Goal: Information Seeking & Learning: Learn about a topic

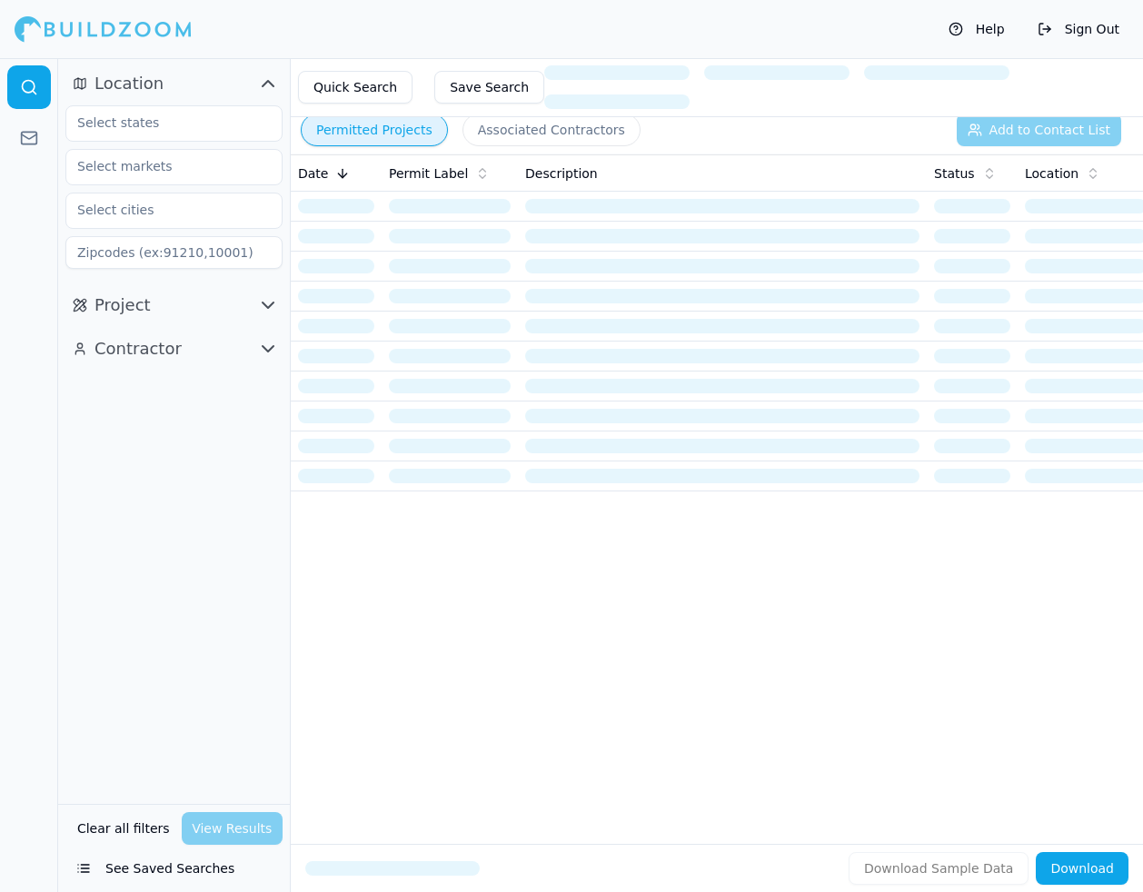
click at [268, 309] on icon "button" at bounding box center [268, 305] width 22 height 22
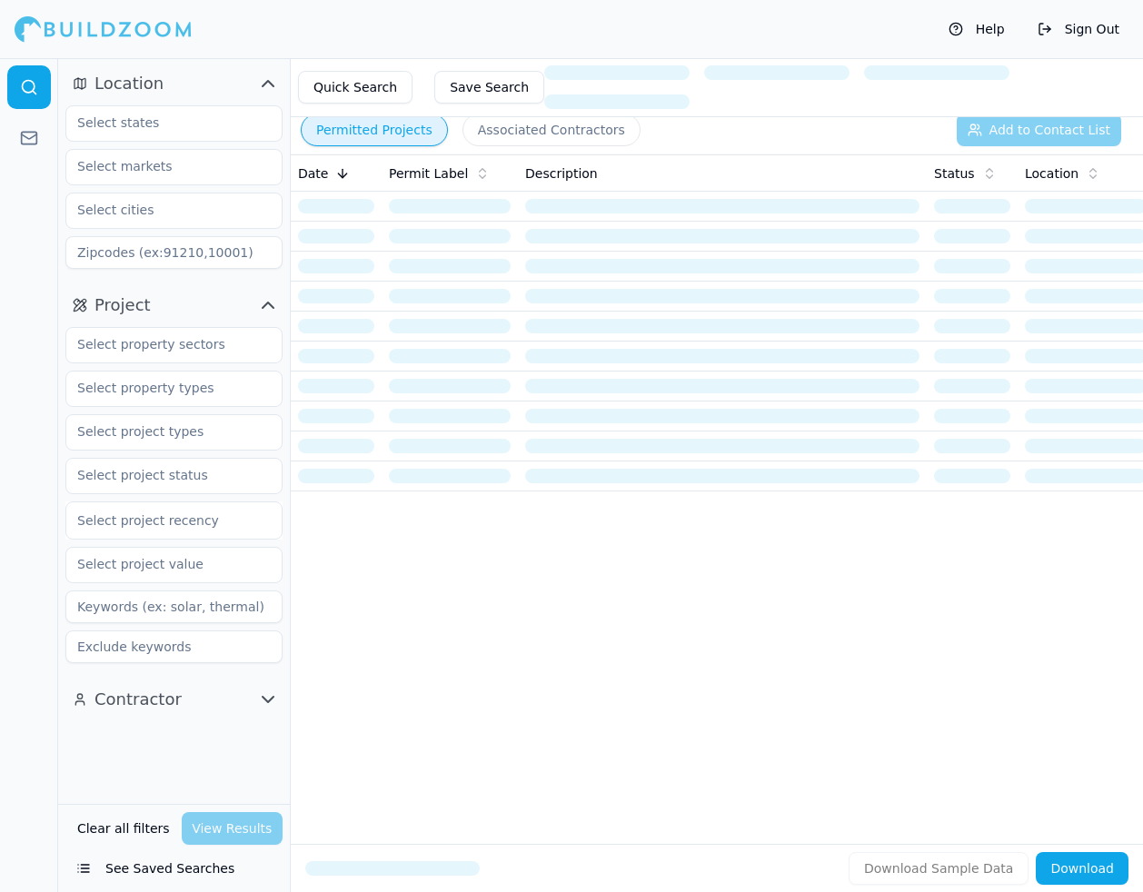
click at [268, 309] on icon "button" at bounding box center [268, 305] width 22 height 22
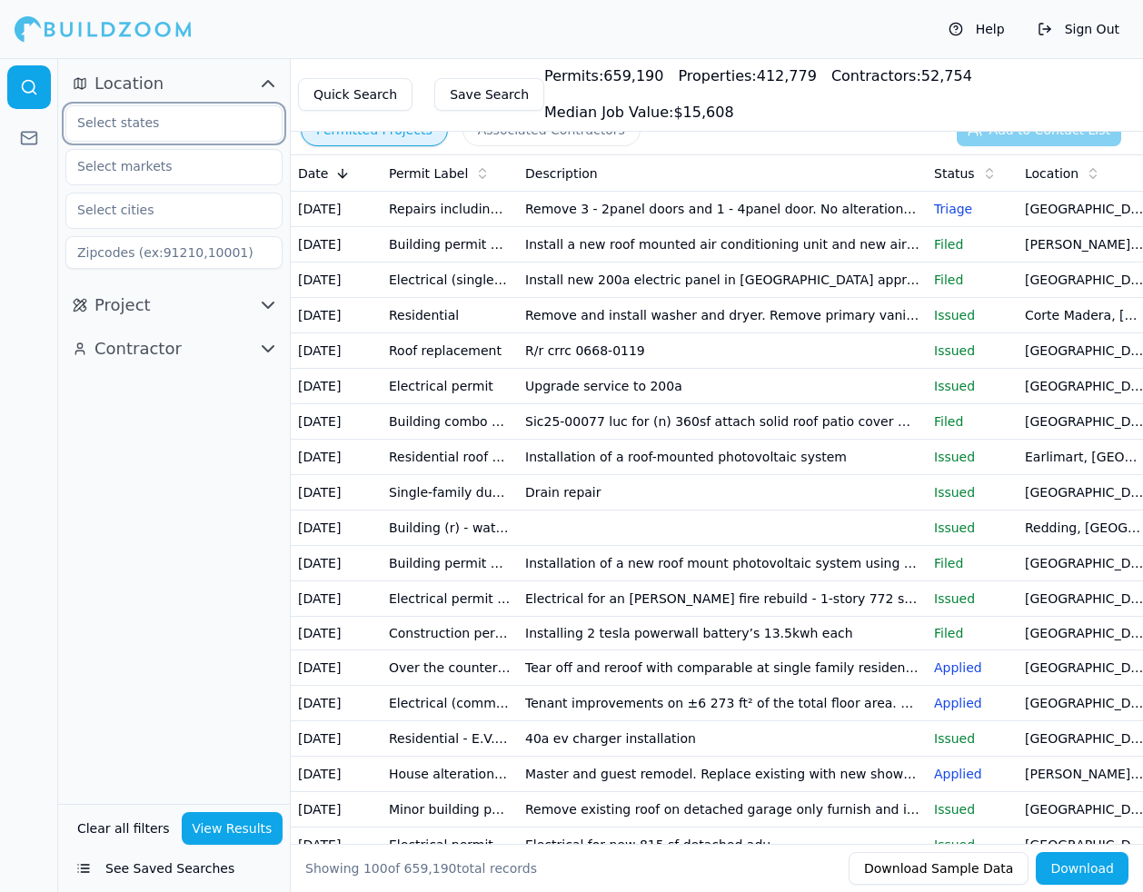
click at [137, 123] on input "text" at bounding box center [162, 122] width 193 height 33
click at [141, 152] on div "[US_STATE]" at bounding box center [174, 164] width 208 height 29
click at [147, 170] on input "text" at bounding box center [162, 166] width 193 height 33
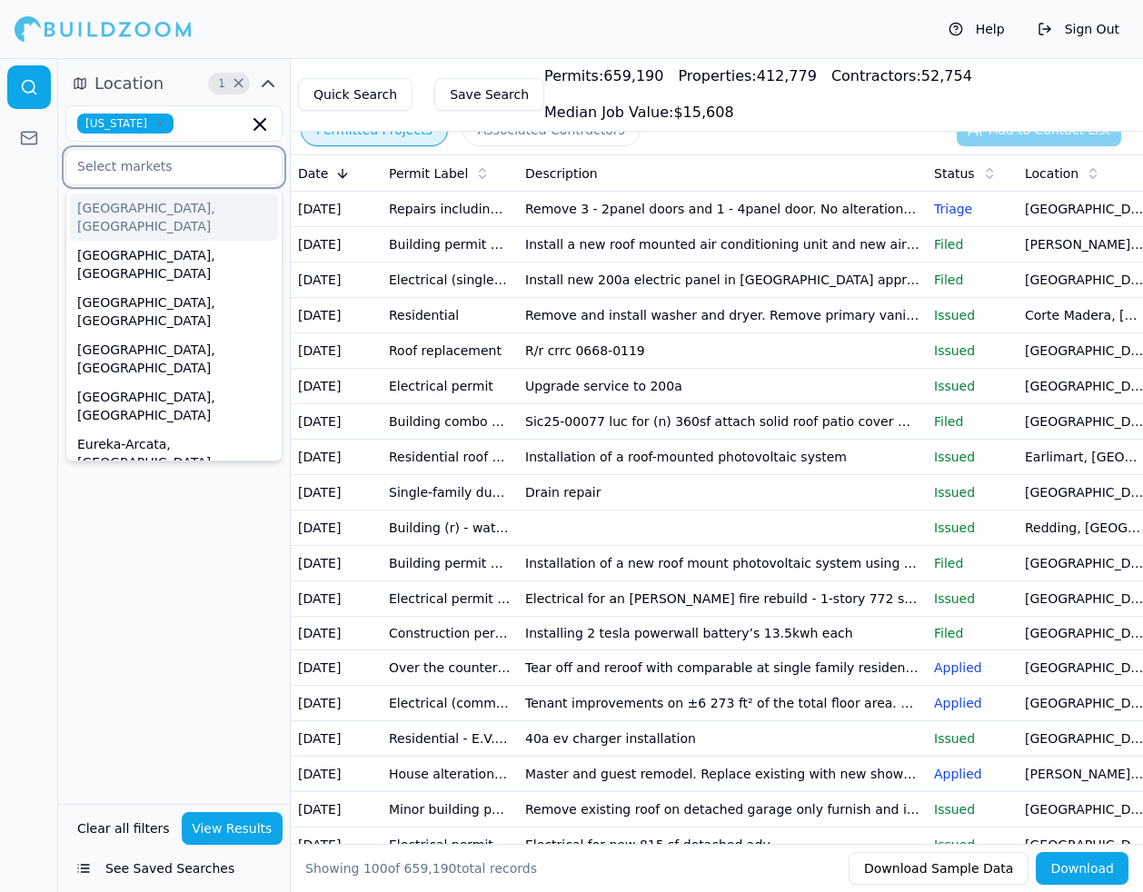
click at [128, 207] on div "[GEOGRAPHIC_DATA], [GEOGRAPHIC_DATA]" at bounding box center [174, 217] width 208 height 47
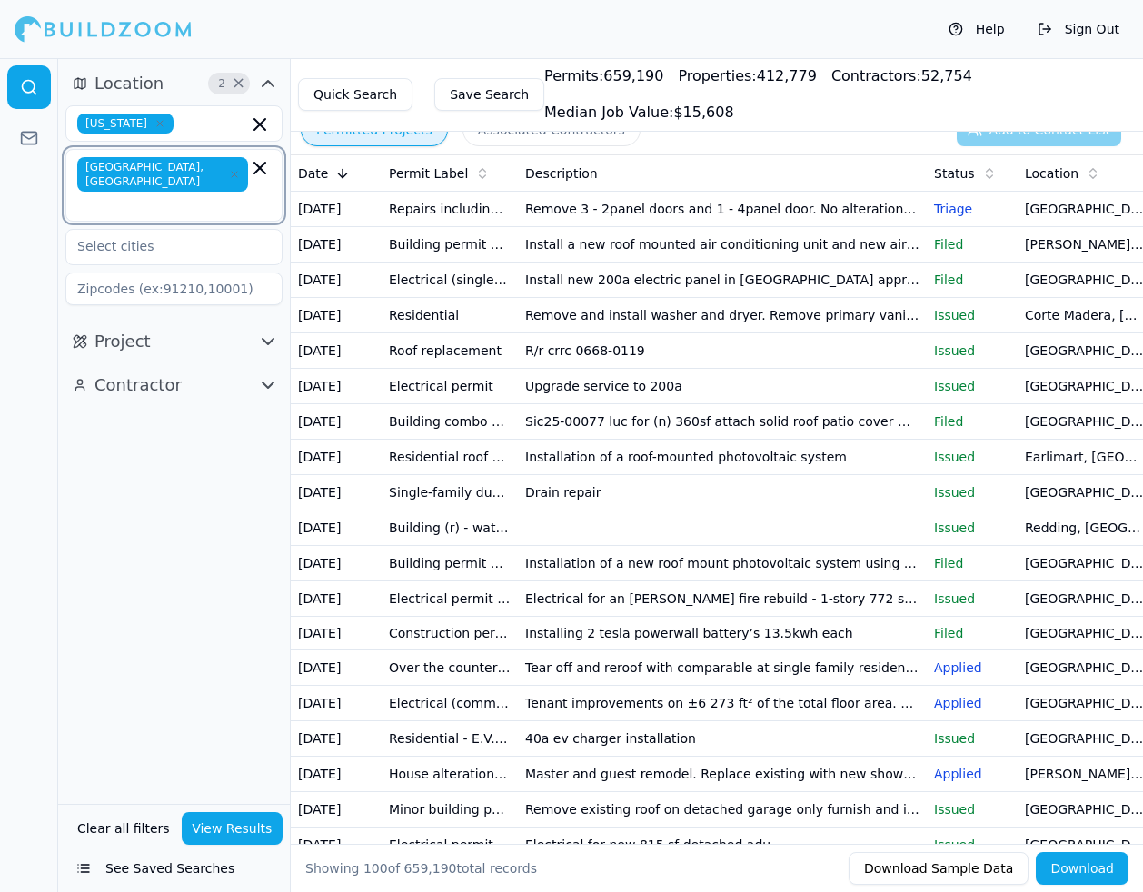
click at [260, 169] on icon "button" at bounding box center [259, 168] width 11 height 11
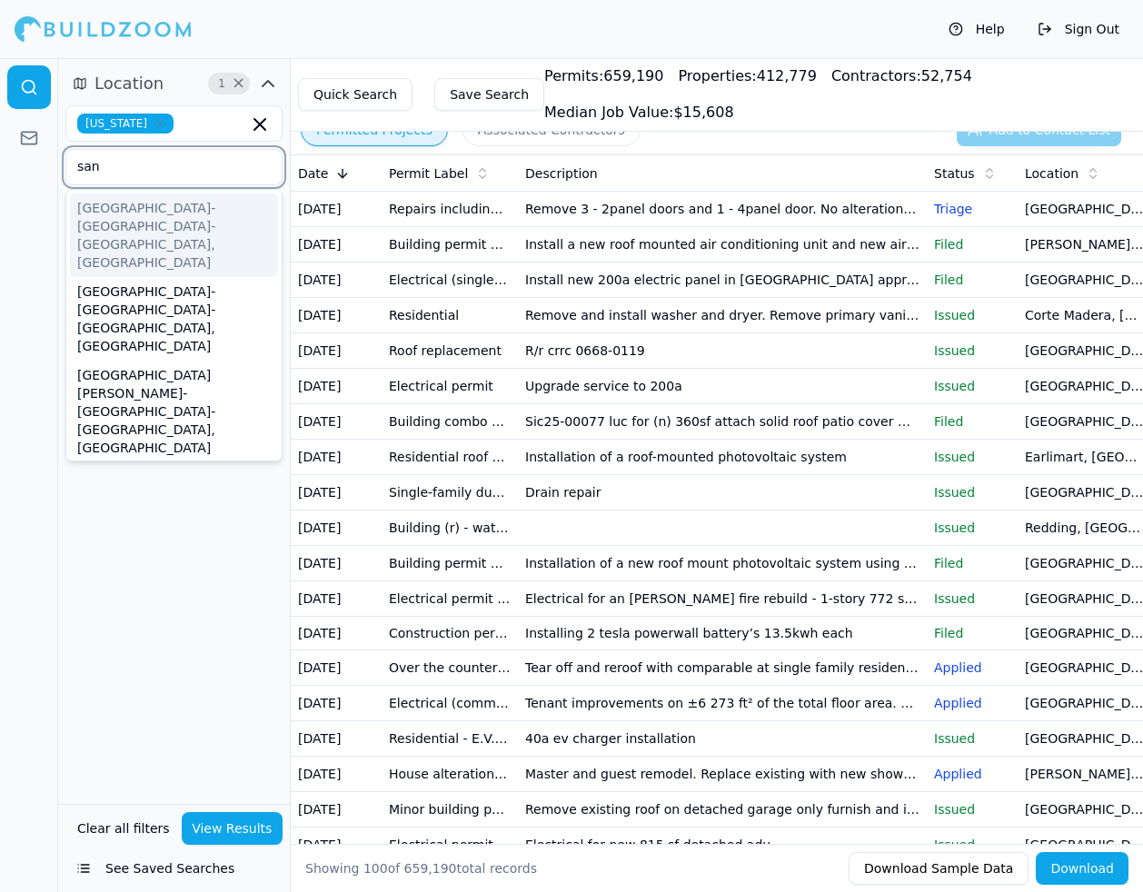
scroll to position [213, 0]
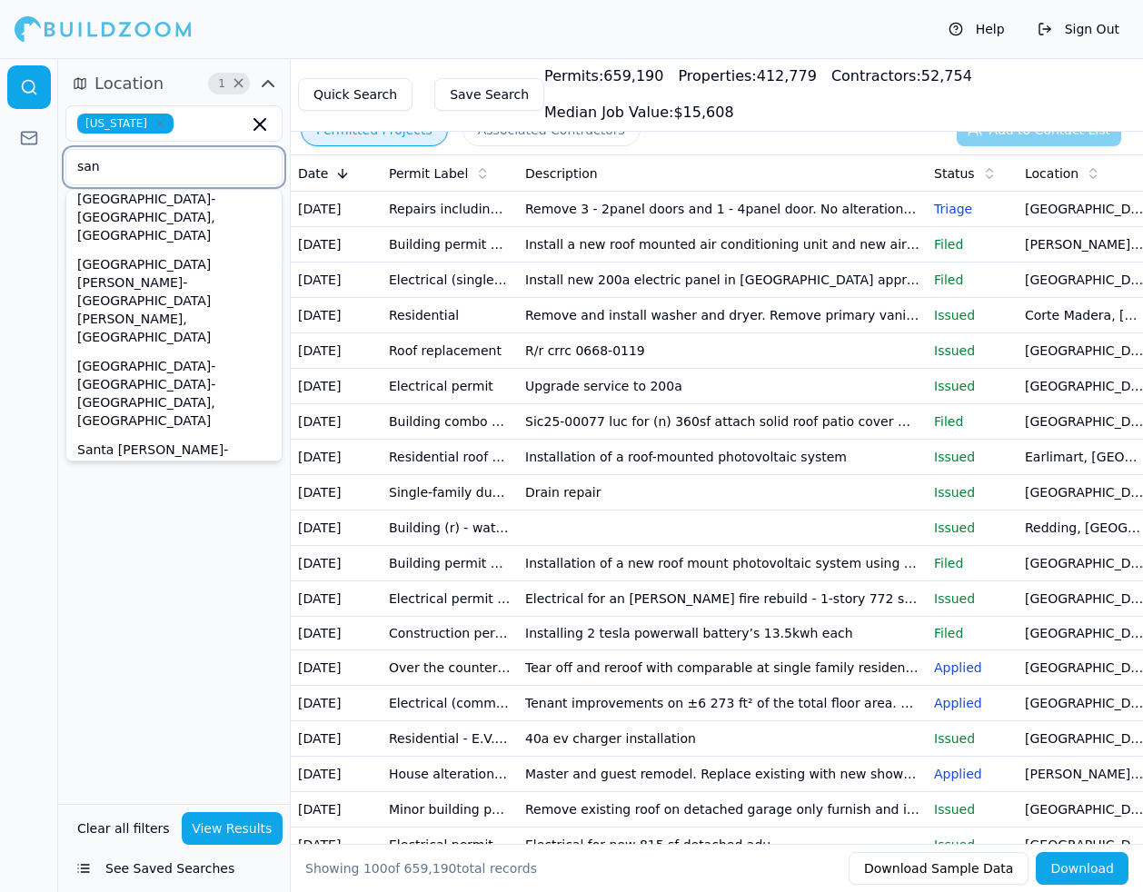
type input "san f"
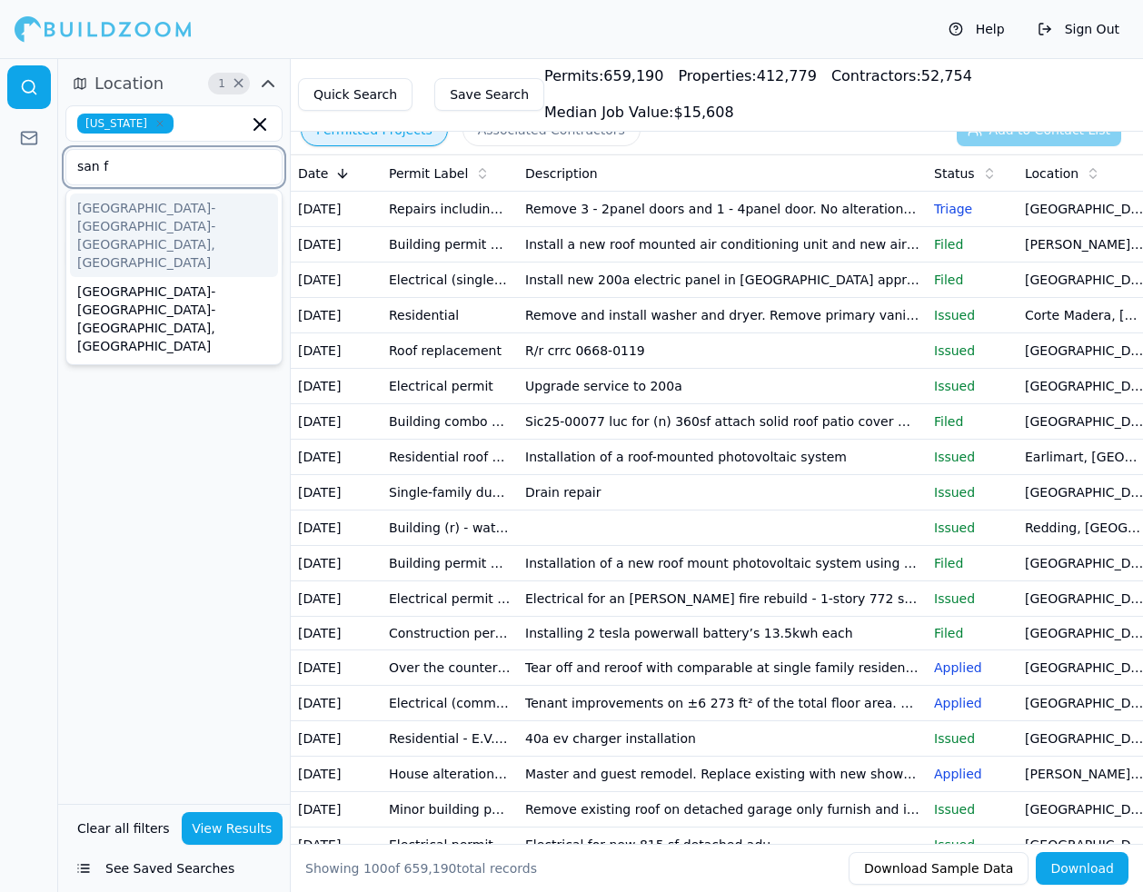
click at [200, 223] on div "[GEOGRAPHIC_DATA]-[GEOGRAPHIC_DATA]-[GEOGRAPHIC_DATA], [GEOGRAPHIC_DATA]" at bounding box center [174, 236] width 208 height 84
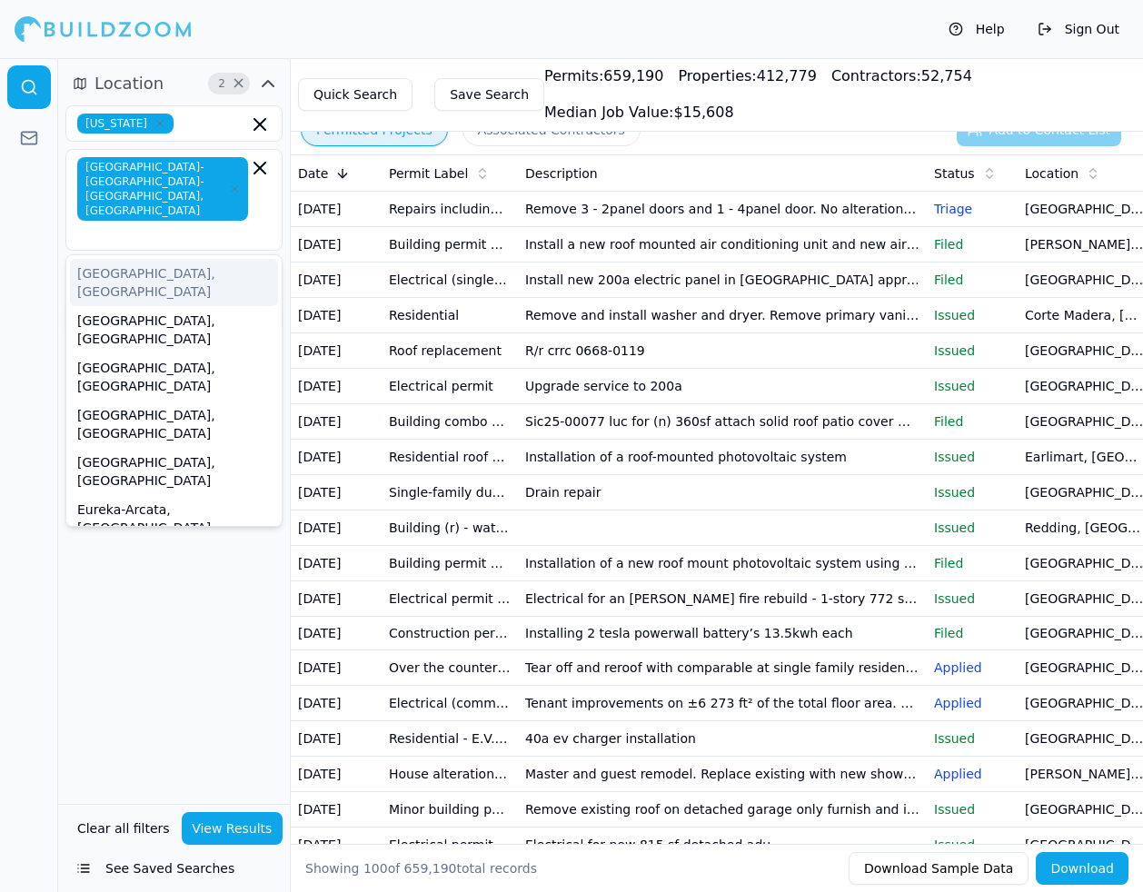
click at [172, 568] on div "Location 2 × [US_STATE] [GEOGRAPHIC_DATA]-[GEOGRAPHIC_DATA]-[GEOGRAPHIC_DATA], …" at bounding box center [174, 431] width 232 height 746
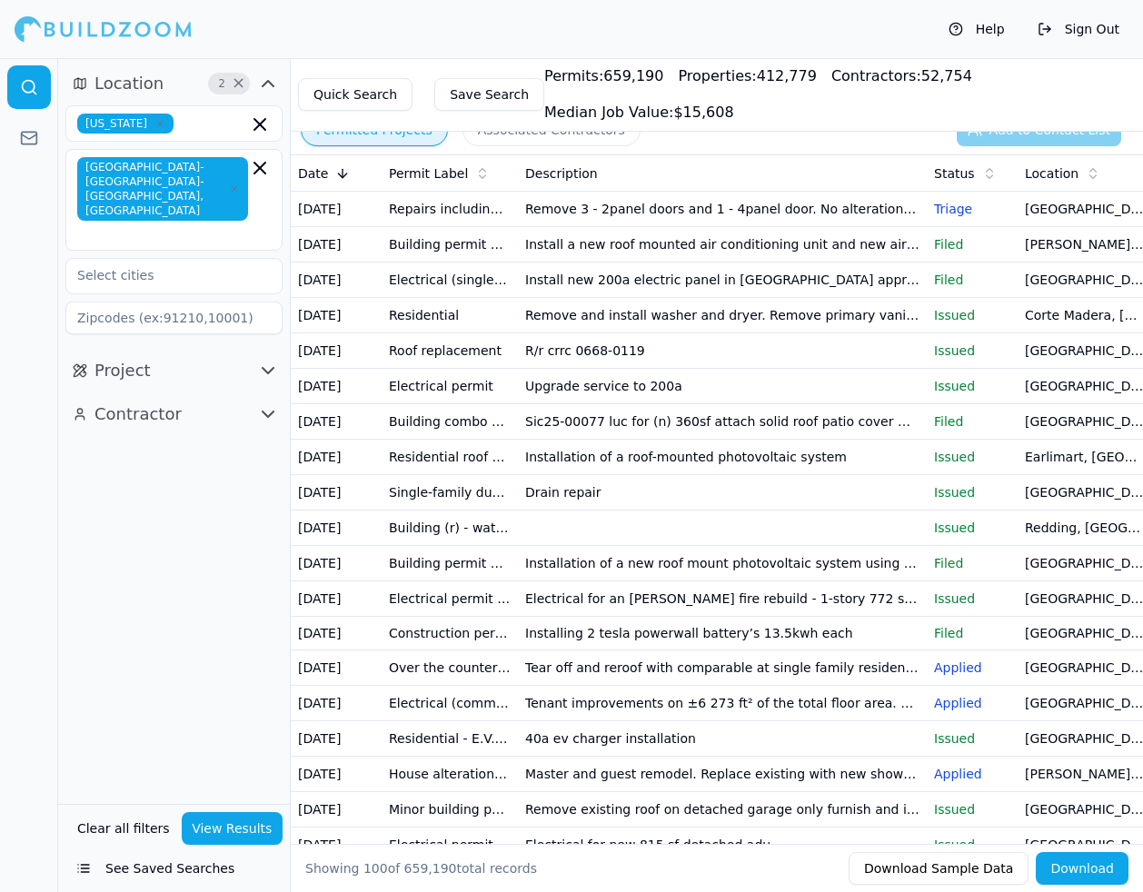
click at [265, 360] on icon "button" at bounding box center [268, 371] width 22 height 22
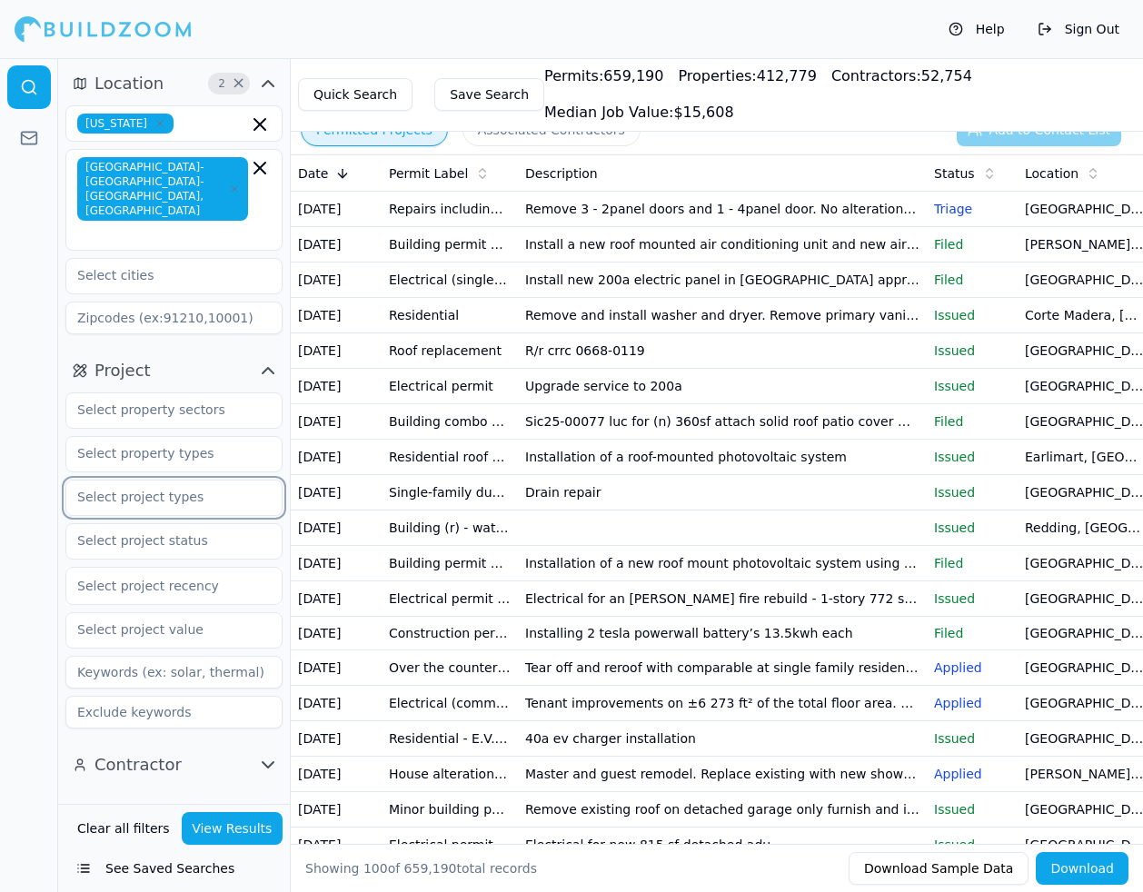
click at [171, 481] on input "text" at bounding box center [162, 497] width 193 height 33
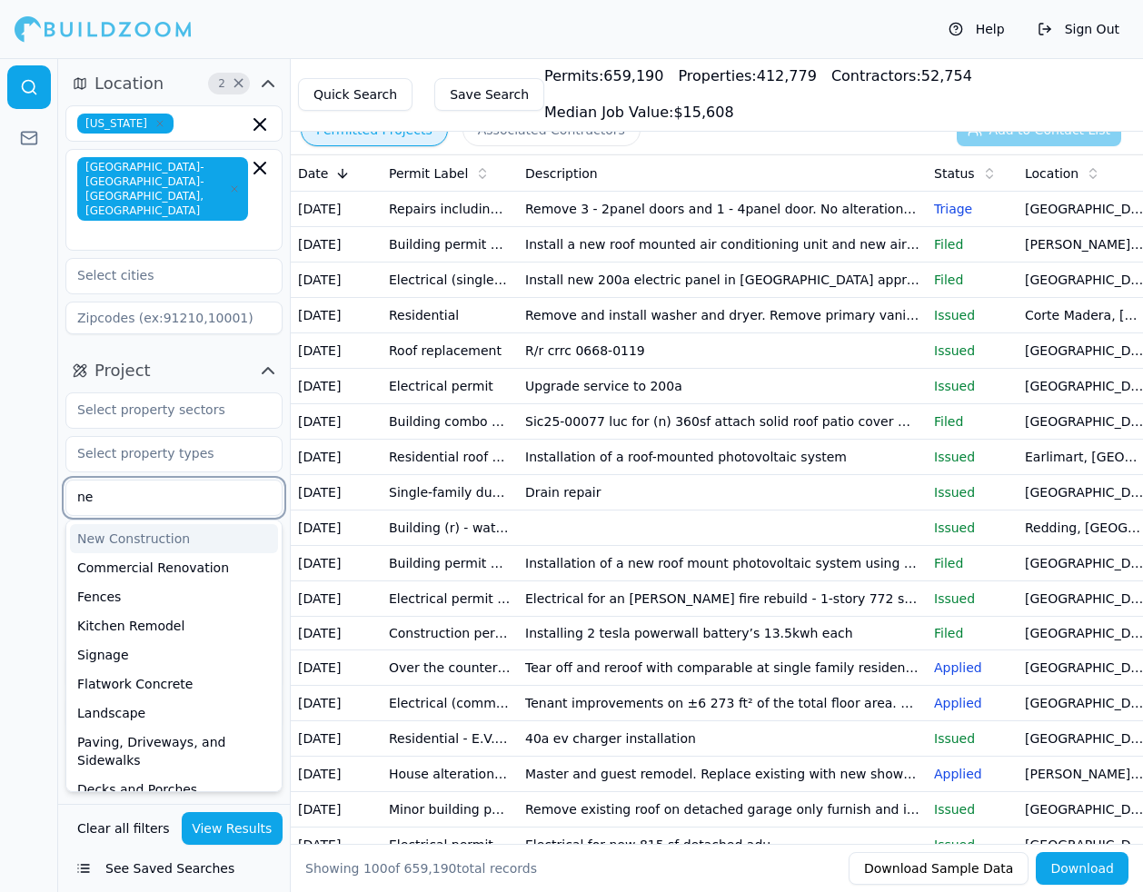
type input "new"
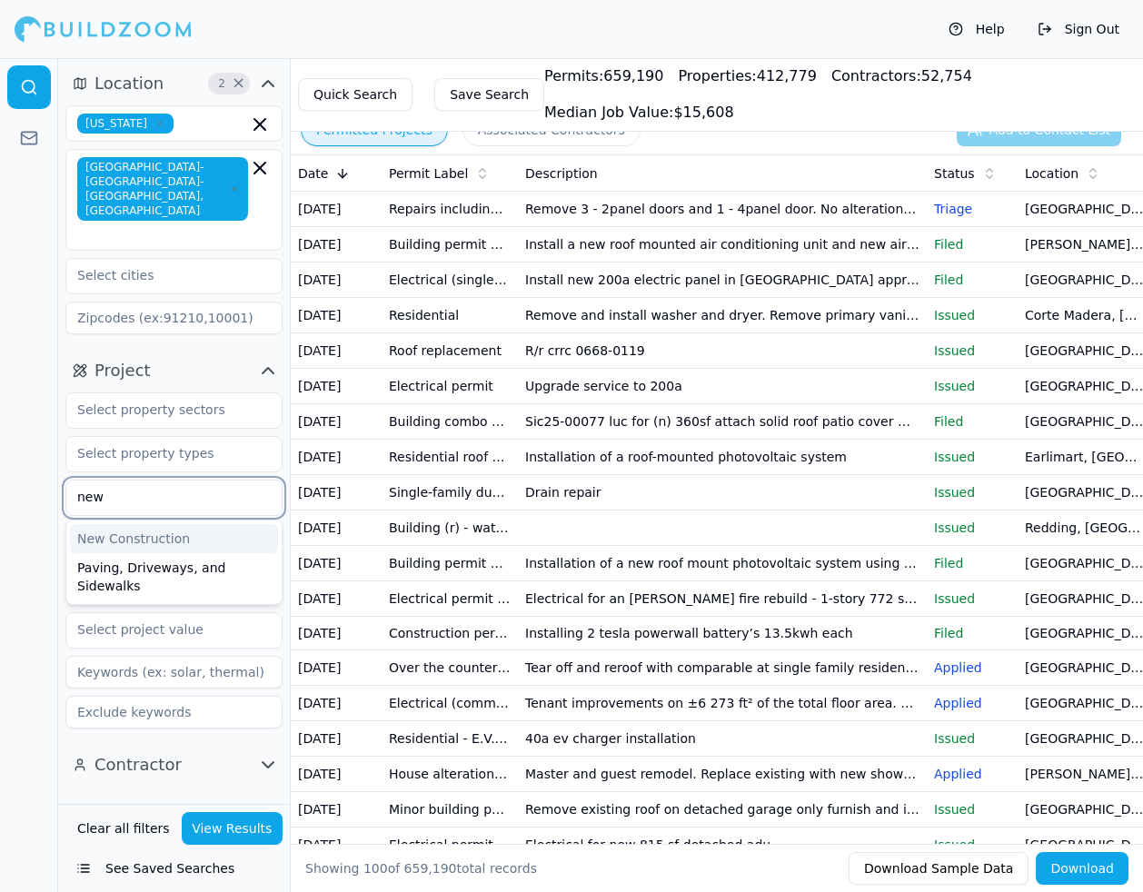
click at [178, 524] on div "New Construction" at bounding box center [174, 538] width 208 height 29
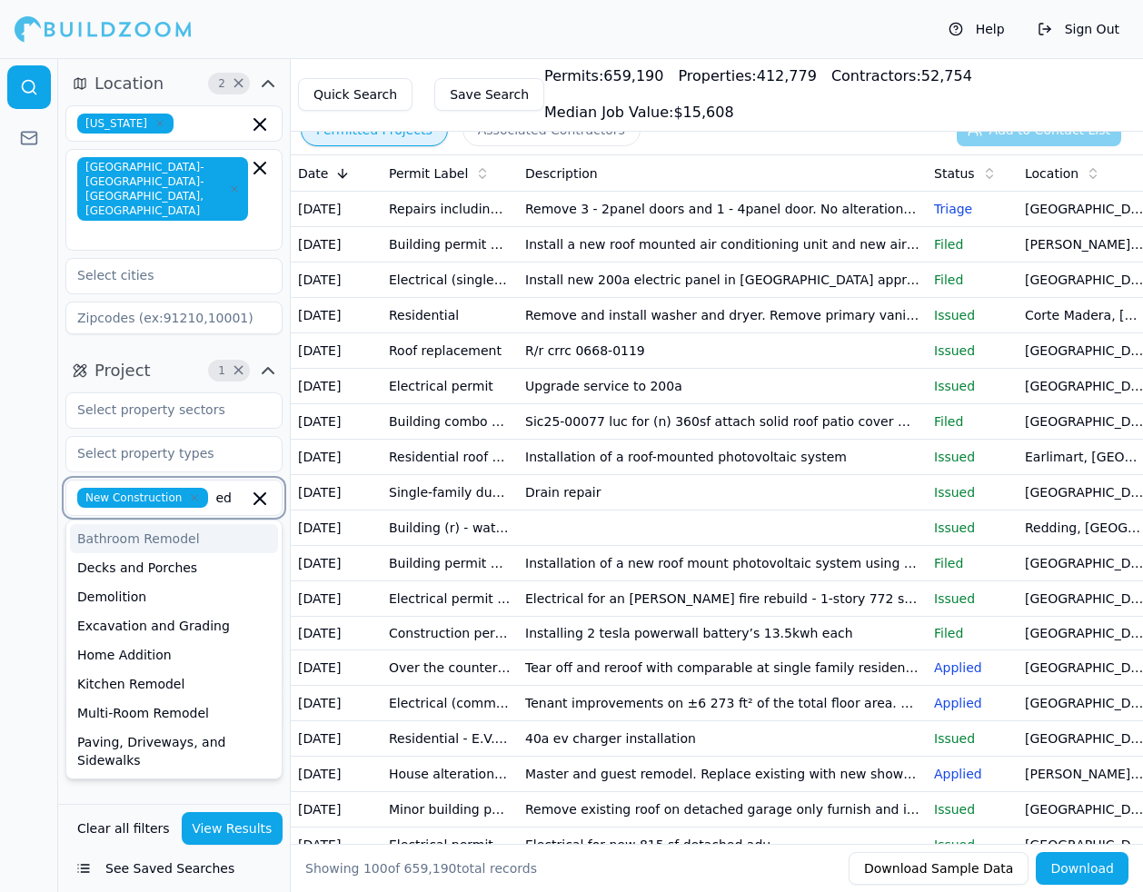
type input "e"
type input "comm"
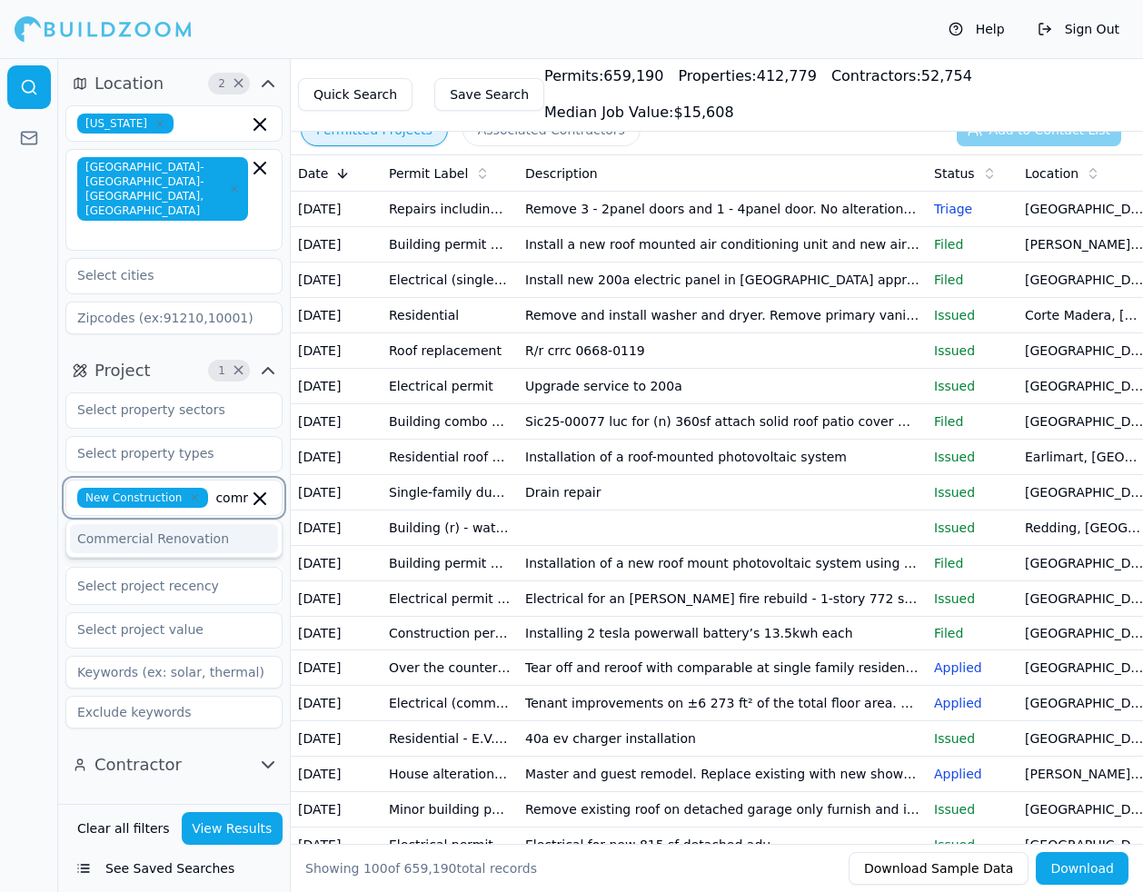
scroll to position [0, 1]
click at [170, 524] on div "Commercial Renovation" at bounding box center [174, 538] width 208 height 29
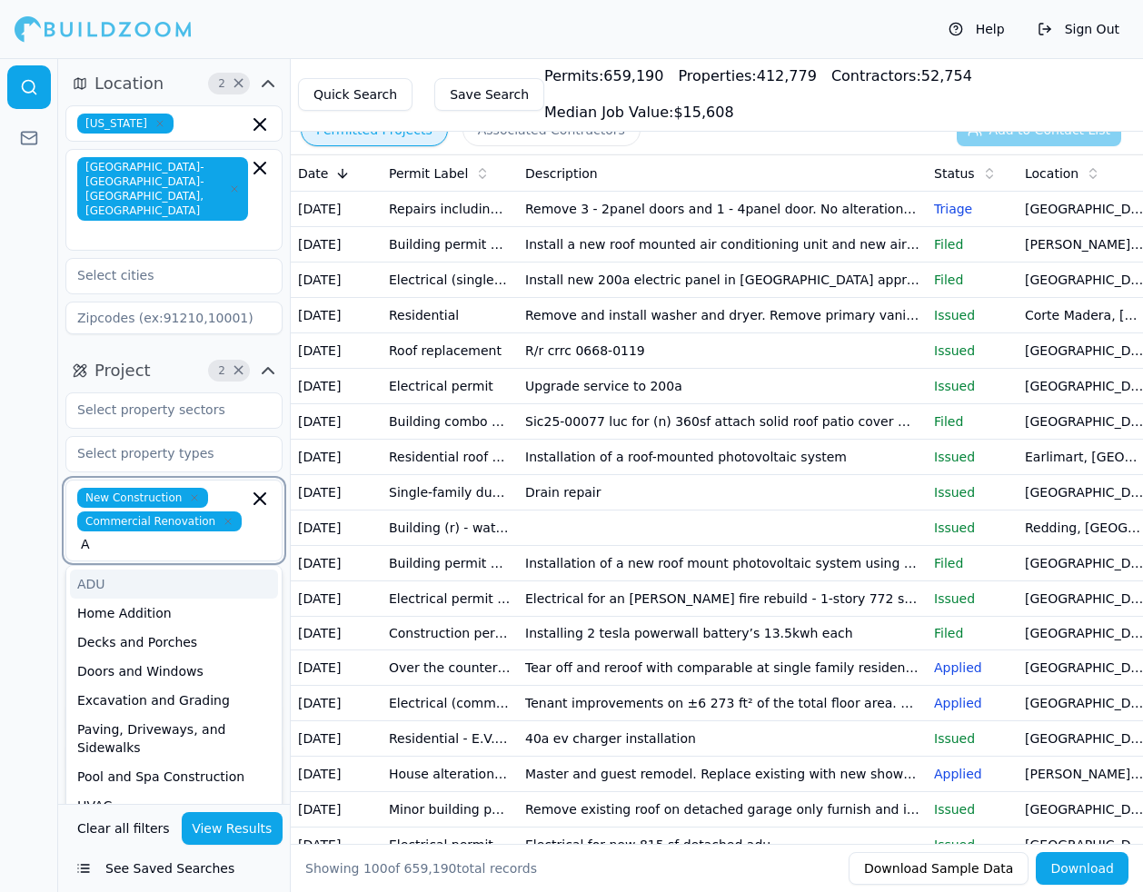
type input "Ad"
click at [212, 570] on div "ADU" at bounding box center [174, 584] width 208 height 29
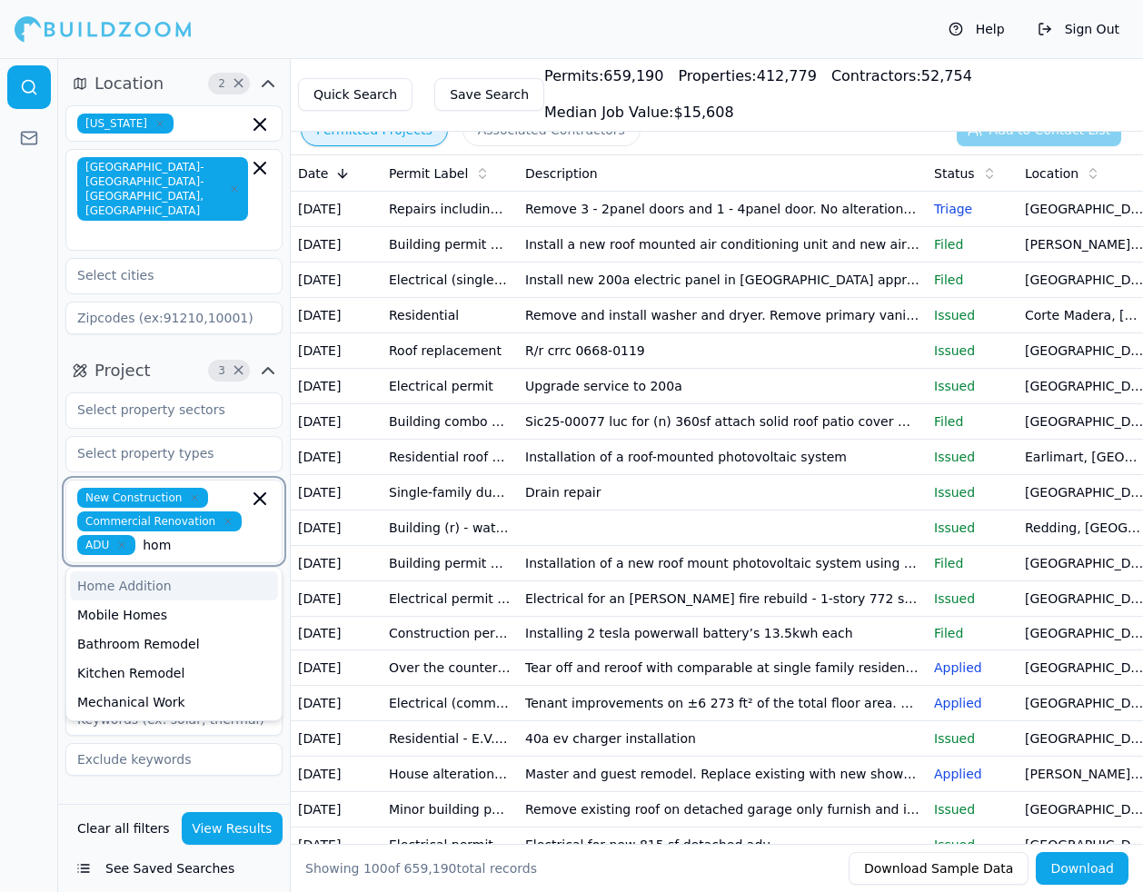
type input "home"
click at [156, 572] on div "Home Addition" at bounding box center [174, 586] width 208 height 29
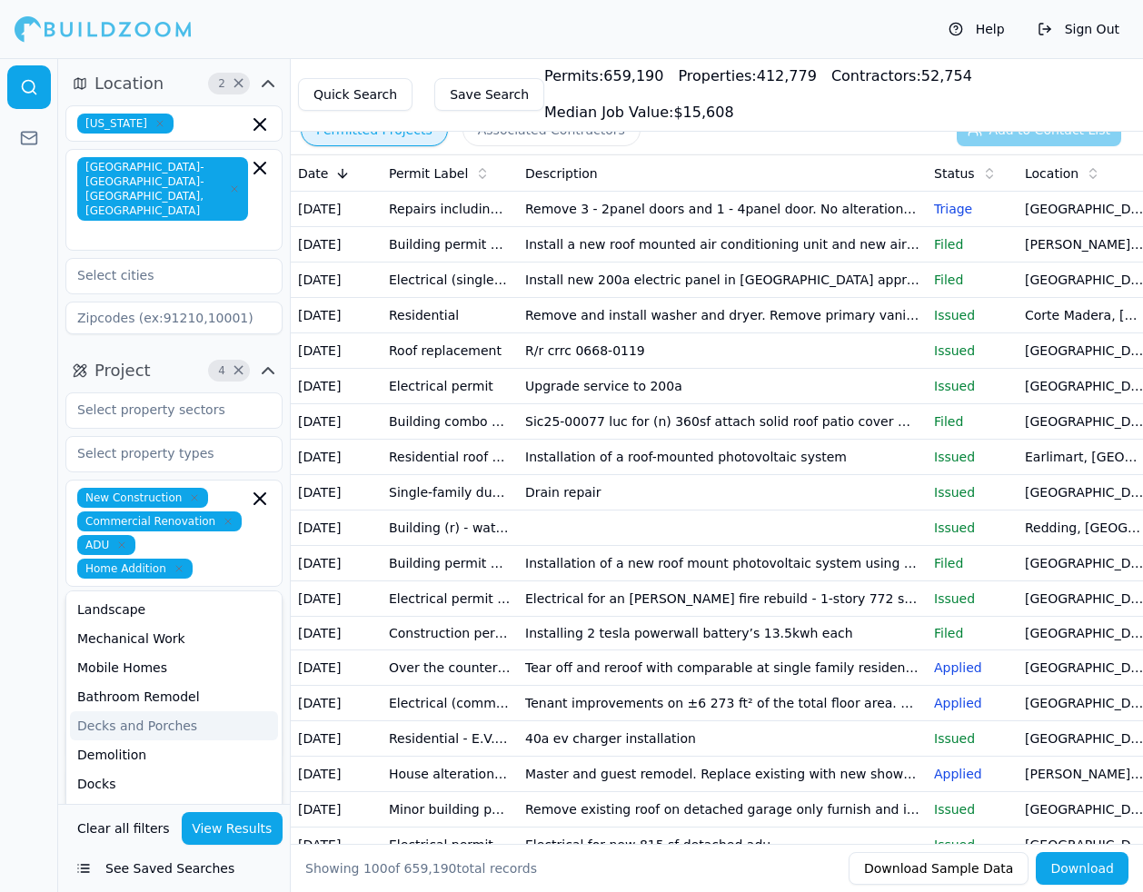
click at [16, 652] on div at bounding box center [29, 475] width 58 height 834
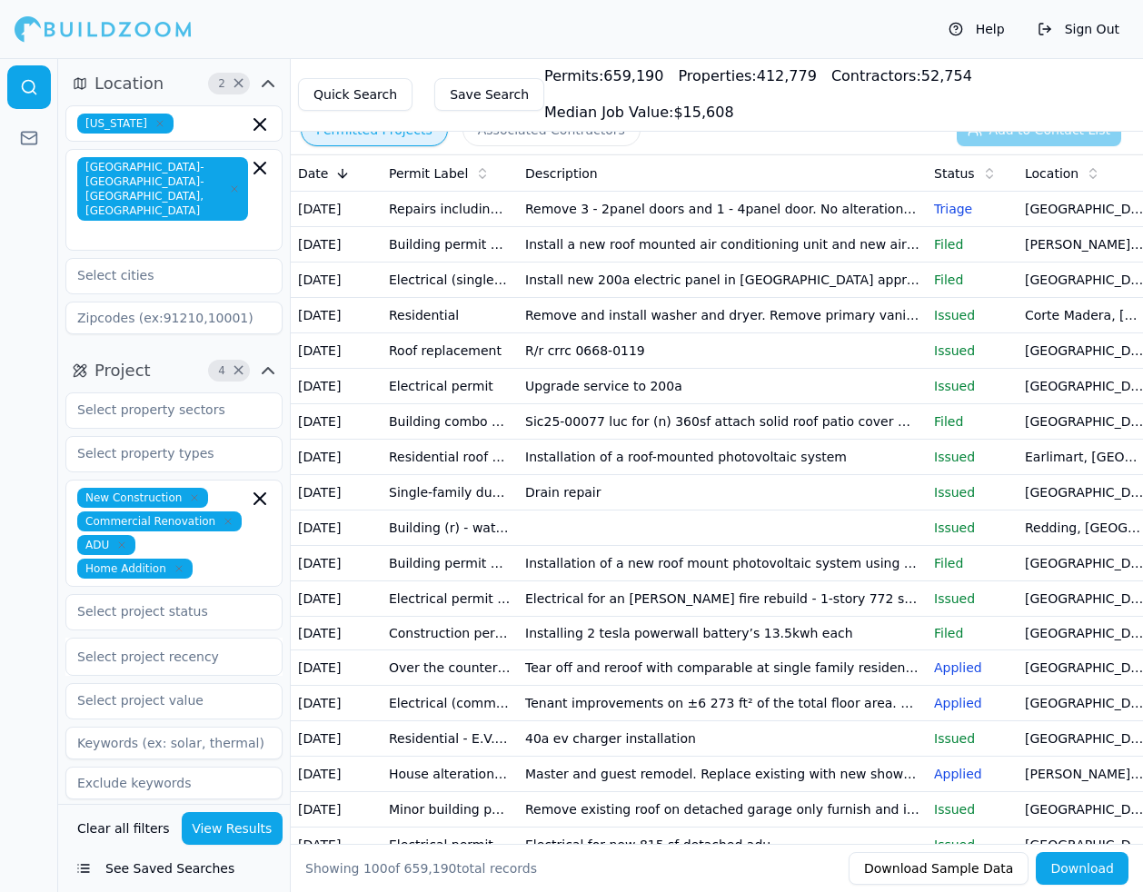
scroll to position [25, 0]
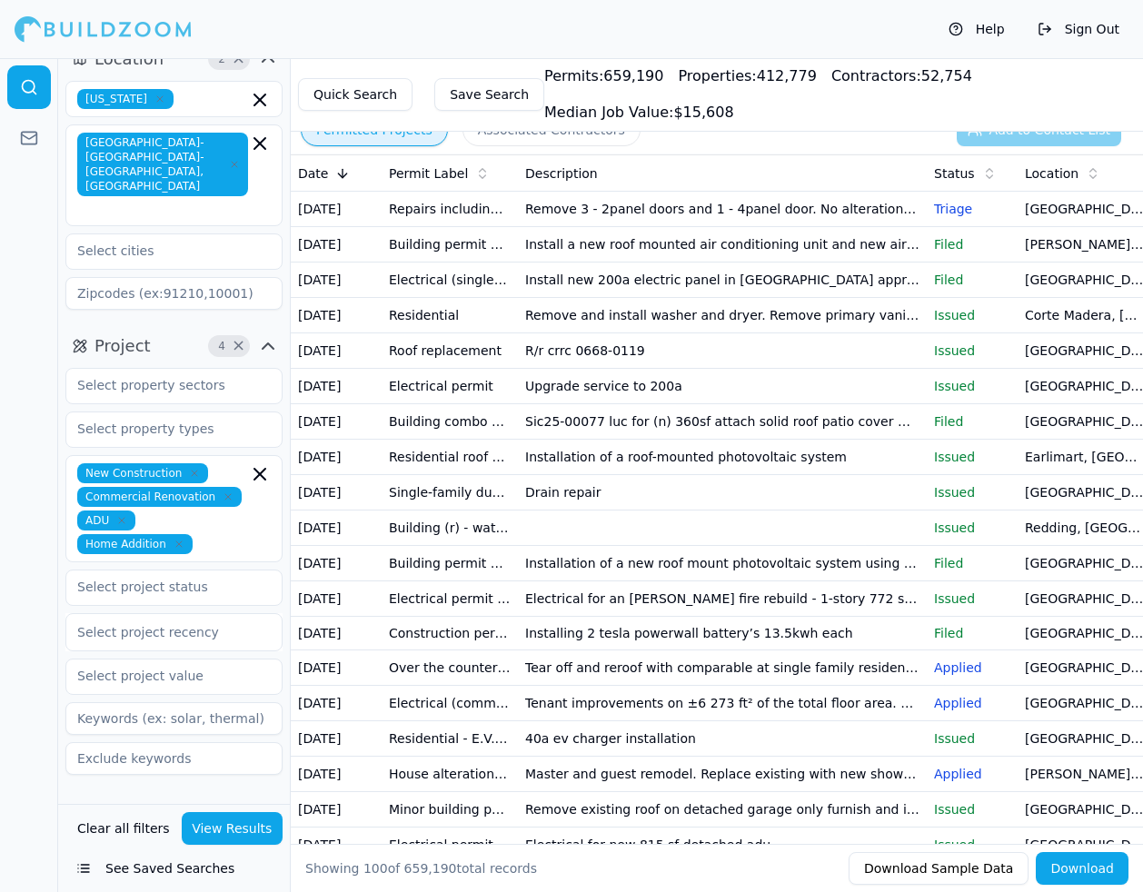
click at [171, 623] on div at bounding box center [174, 632] width 194 height 18
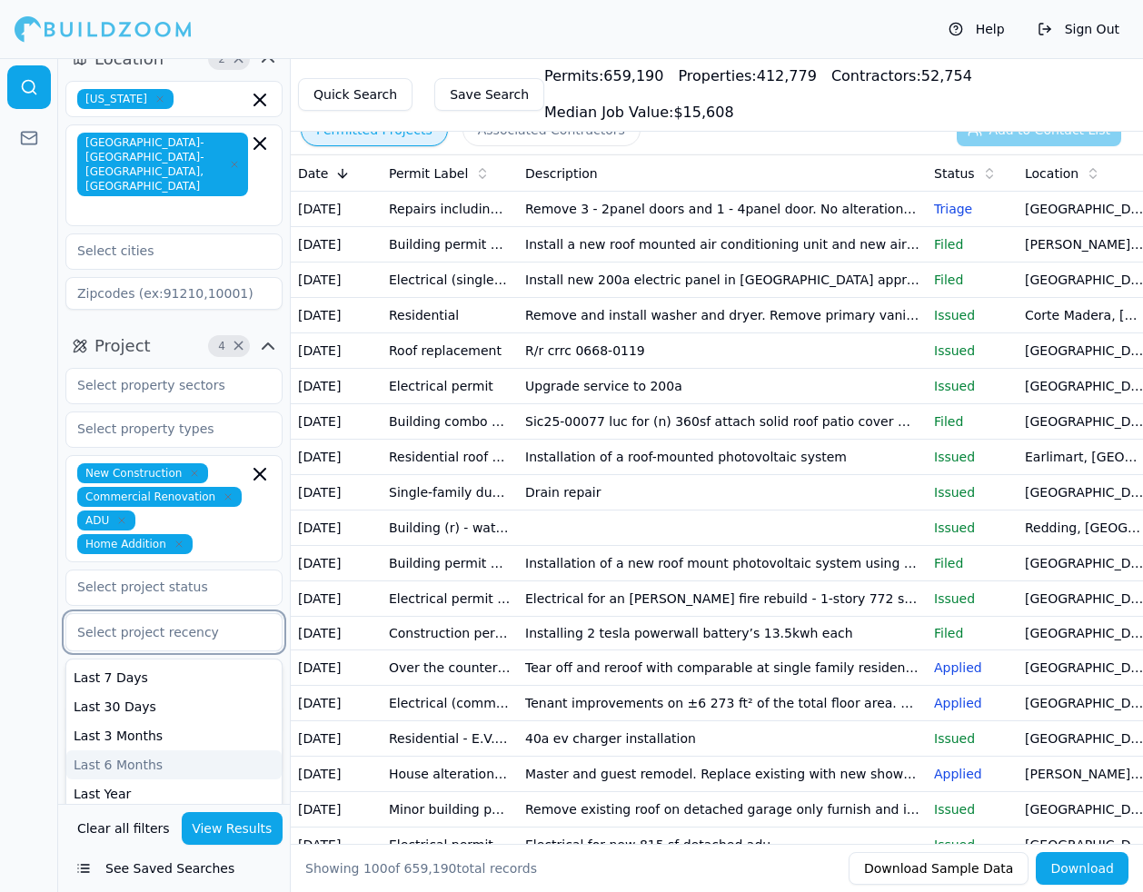
click at [143, 751] on div "Last 6 Months" at bounding box center [173, 765] width 215 height 29
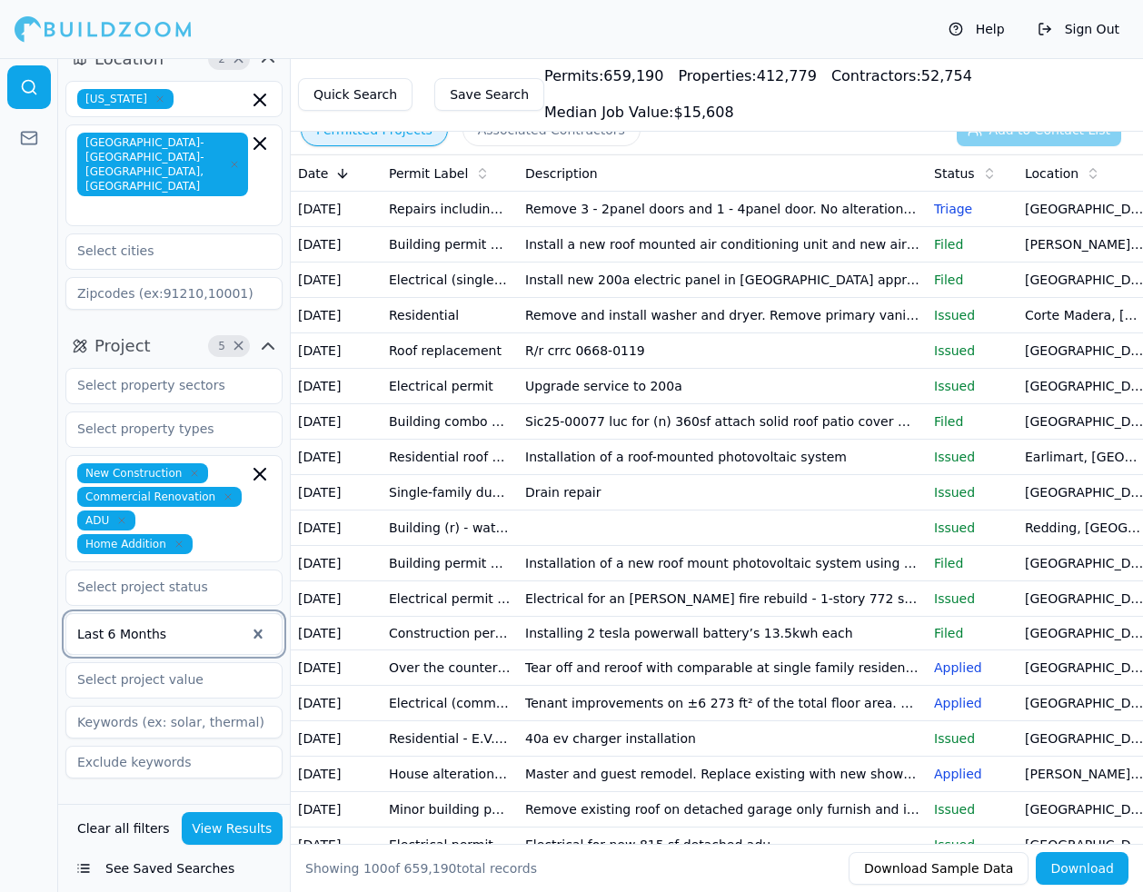
click at [263, 812] on icon "button" at bounding box center [268, 814] width 11 height 5
click at [263, 804] on icon "button" at bounding box center [268, 815] width 22 height 22
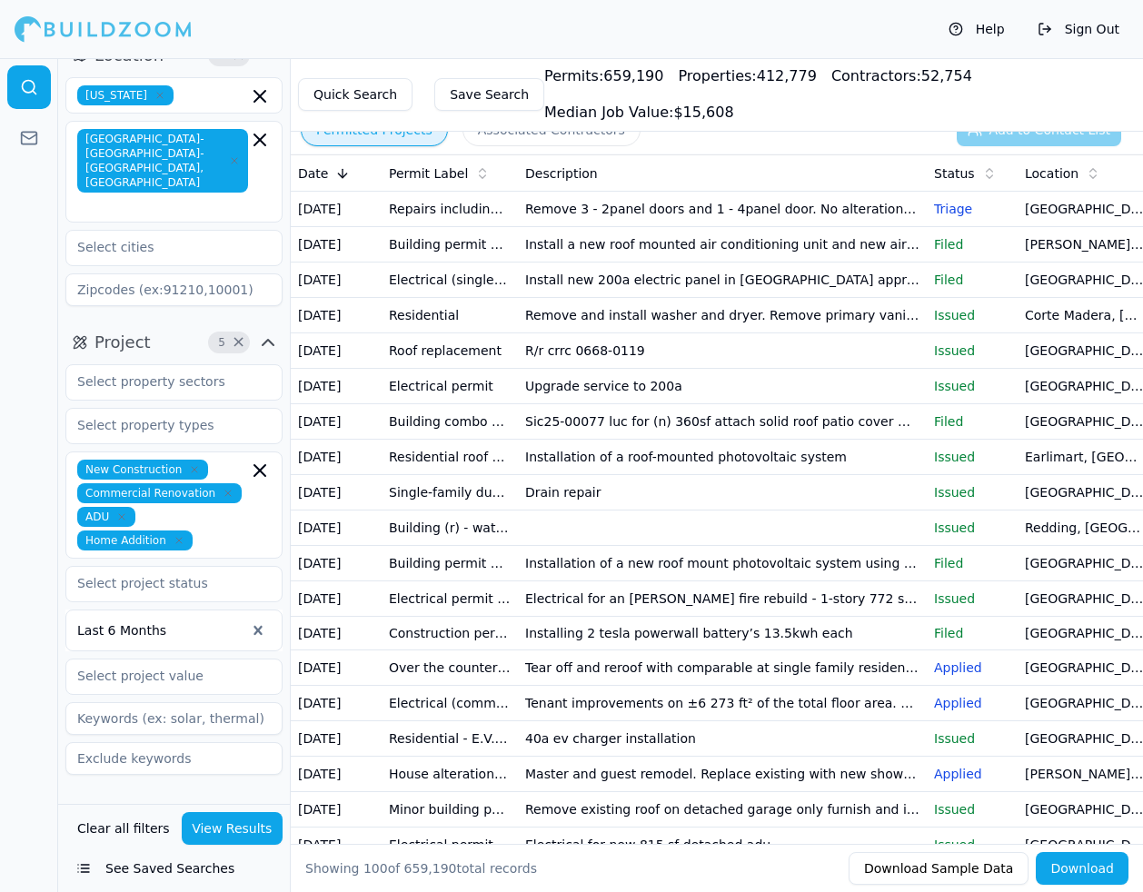
click at [263, 809] on icon "button" at bounding box center [268, 811] width 11 height 5
click at [264, 801] on icon "button" at bounding box center [268, 812] width 22 height 22
click at [270, 801] on icon "button" at bounding box center [268, 812] width 22 height 22
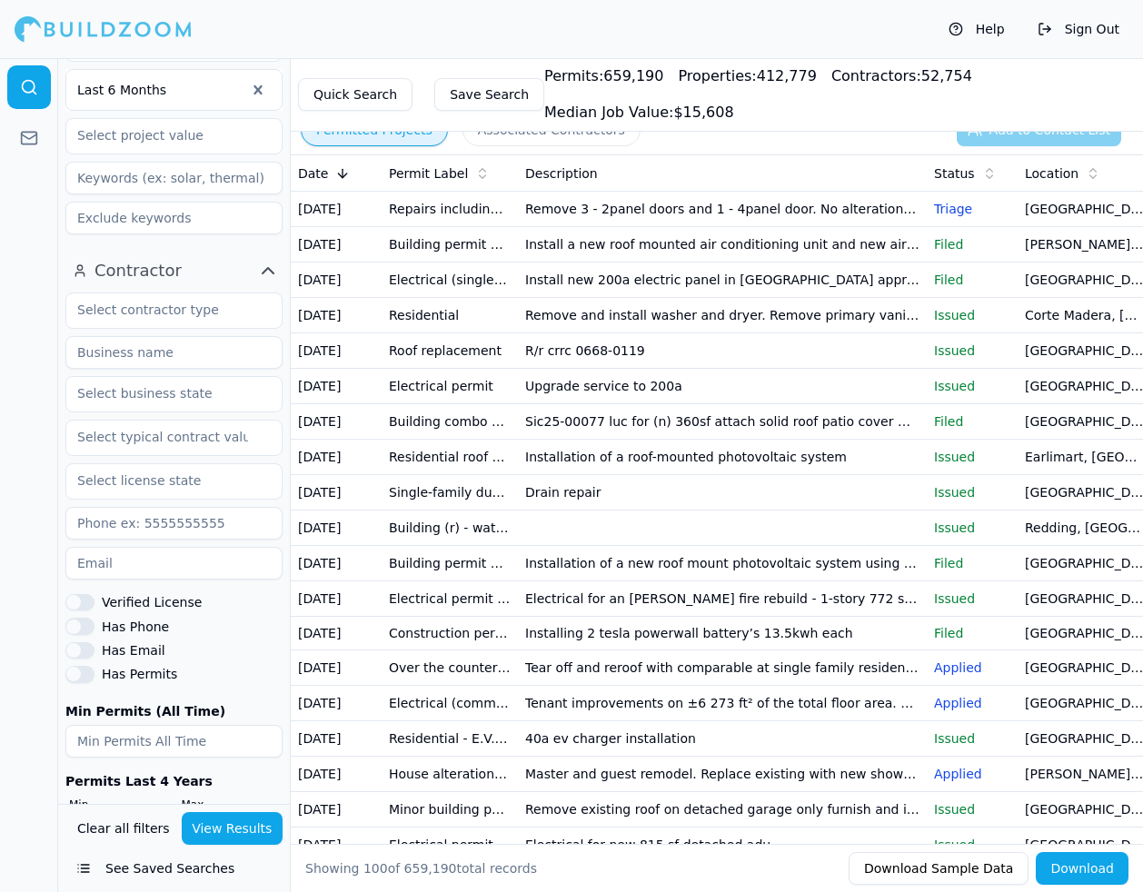
scroll to position [575, 0]
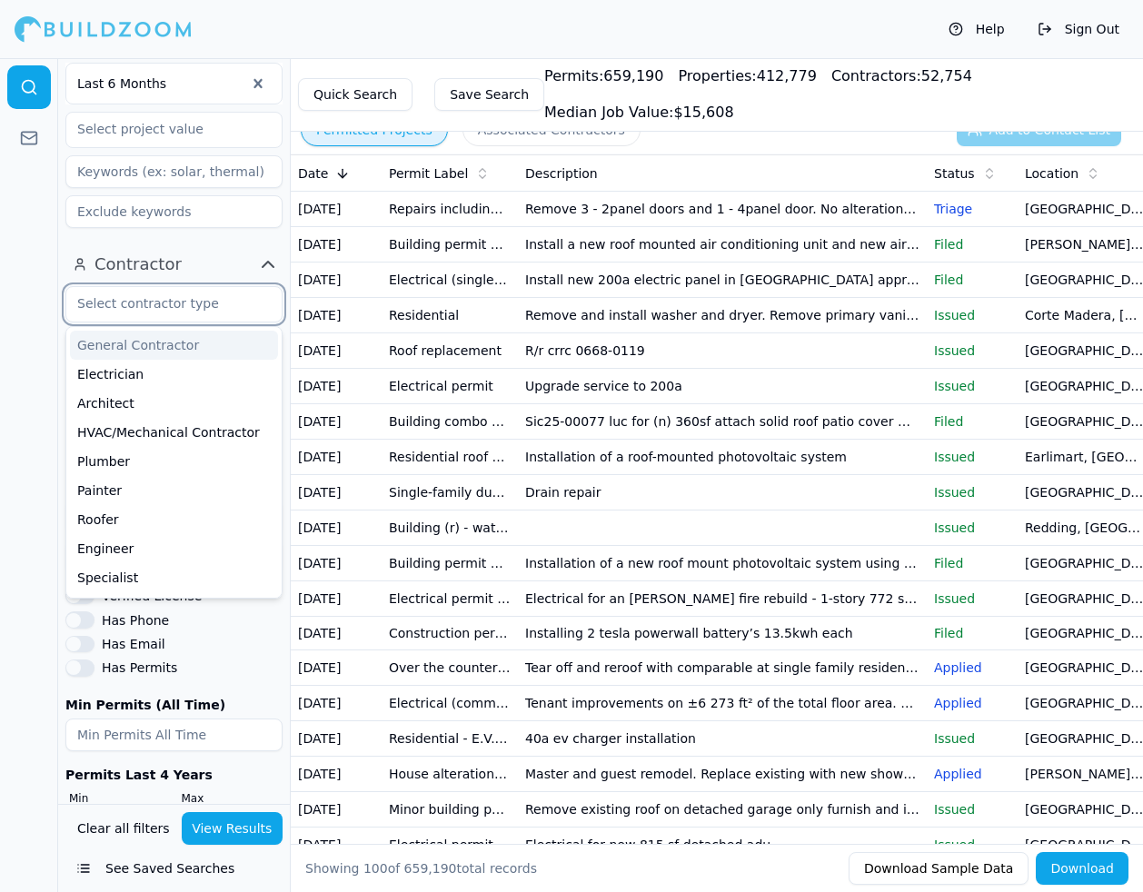
click at [118, 287] on input "text" at bounding box center [162, 303] width 193 height 33
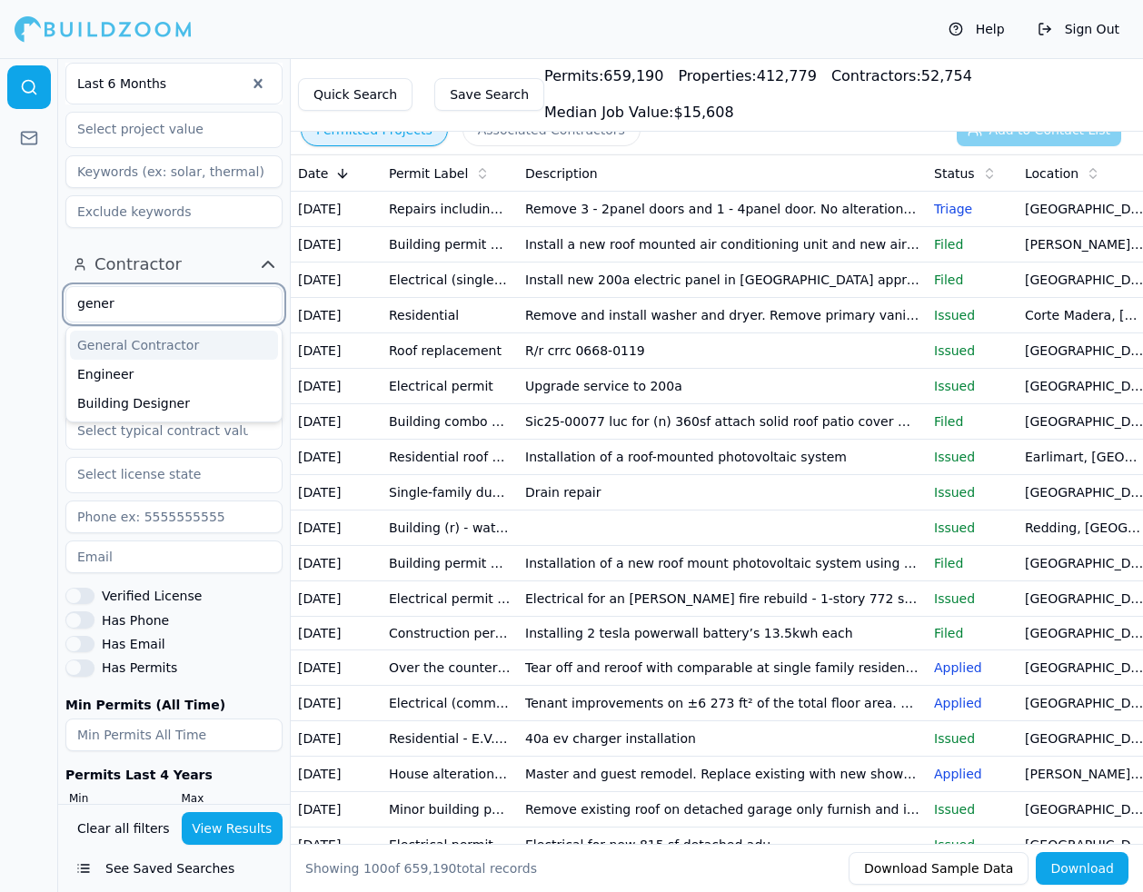
type input "genera"
click at [161, 331] on div "General Contractor" at bounding box center [174, 345] width 208 height 29
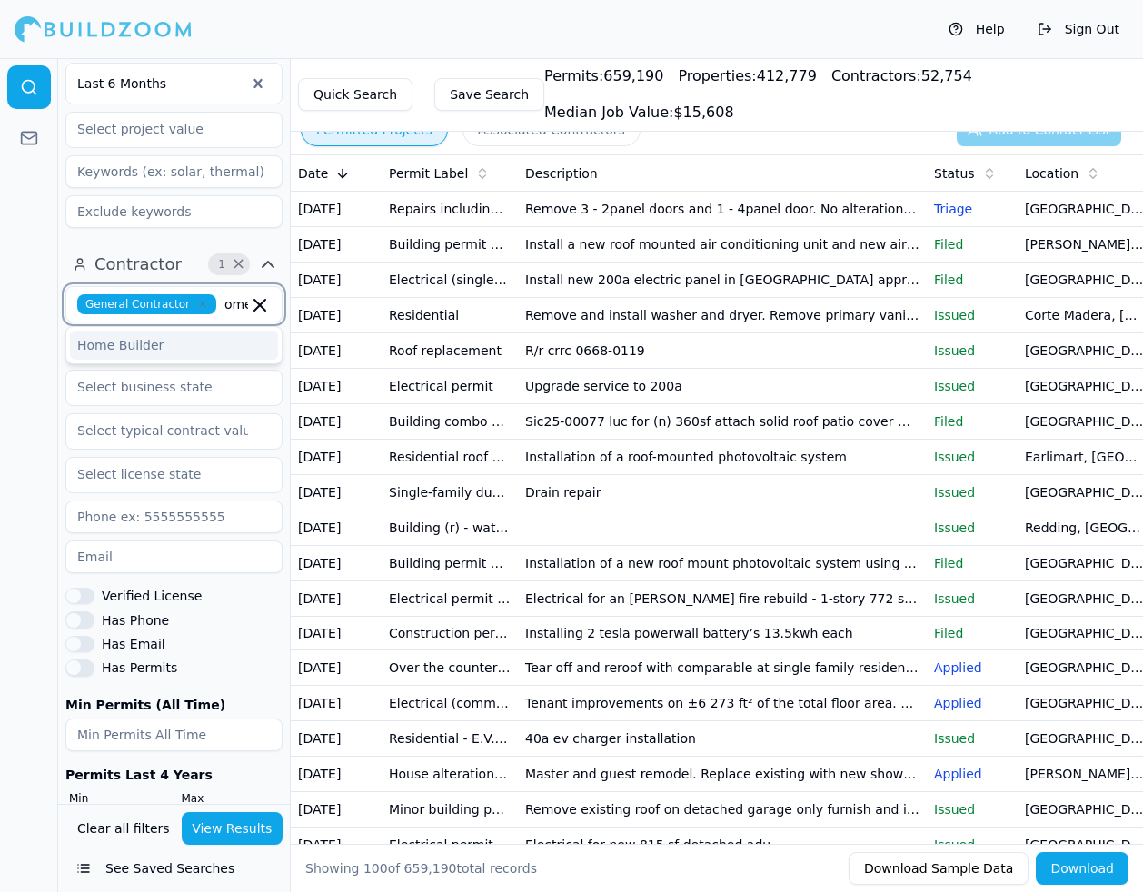
type input "home"
click at [184, 331] on div "Home Builder" at bounding box center [174, 345] width 208 height 29
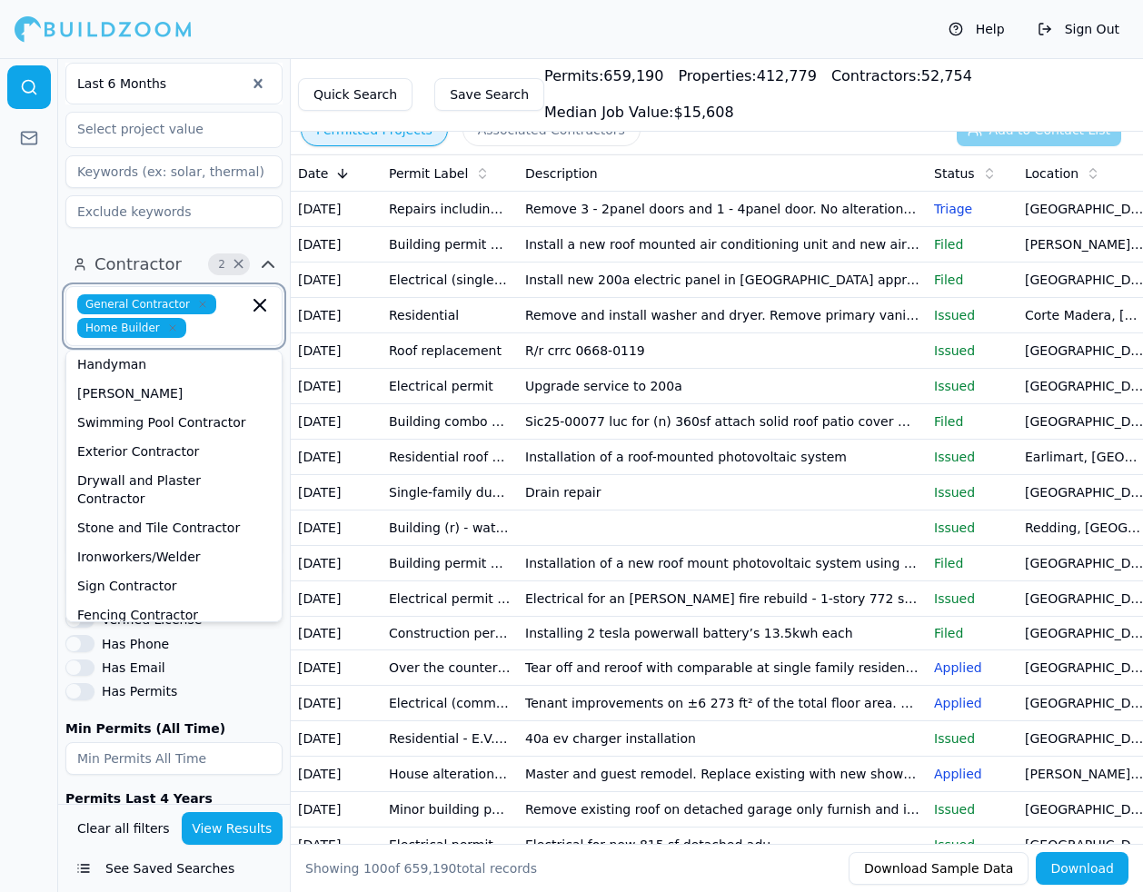
scroll to position [589, 0]
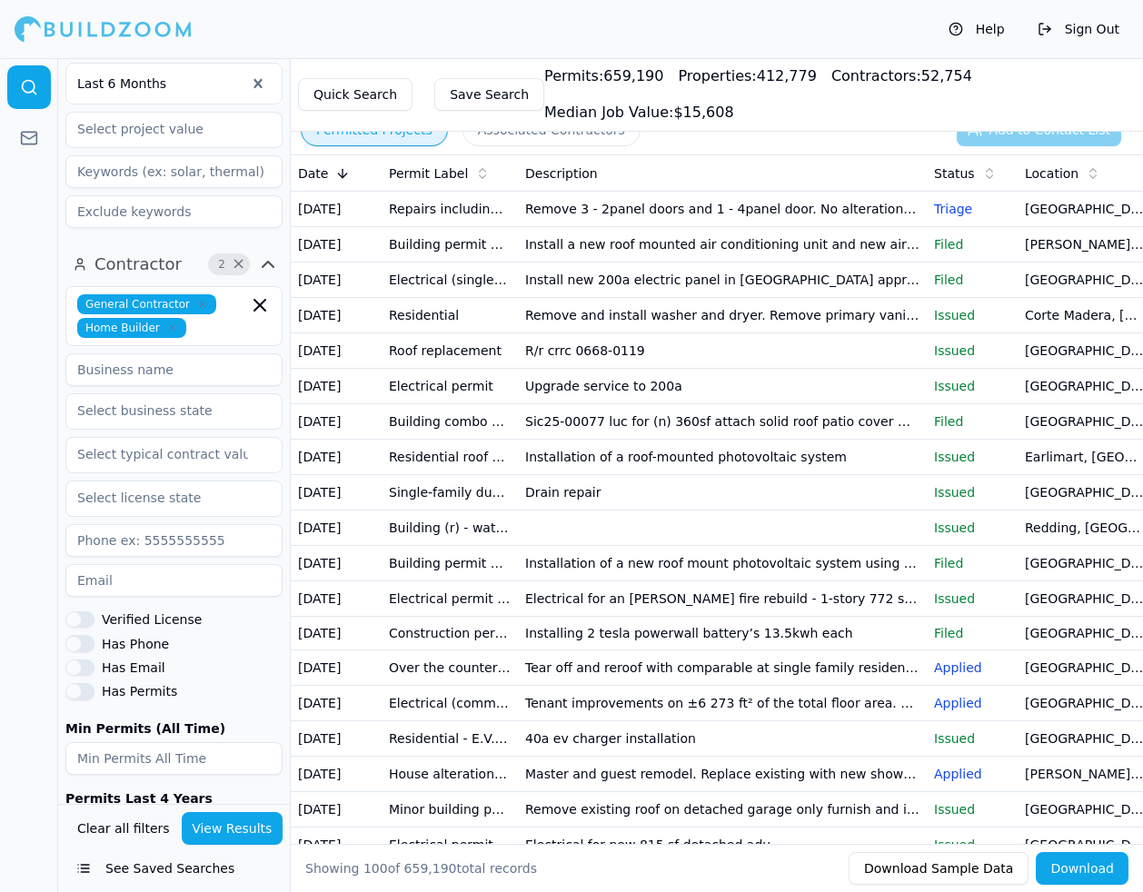
click at [217, 833] on button "View Results" at bounding box center [233, 828] width 102 height 33
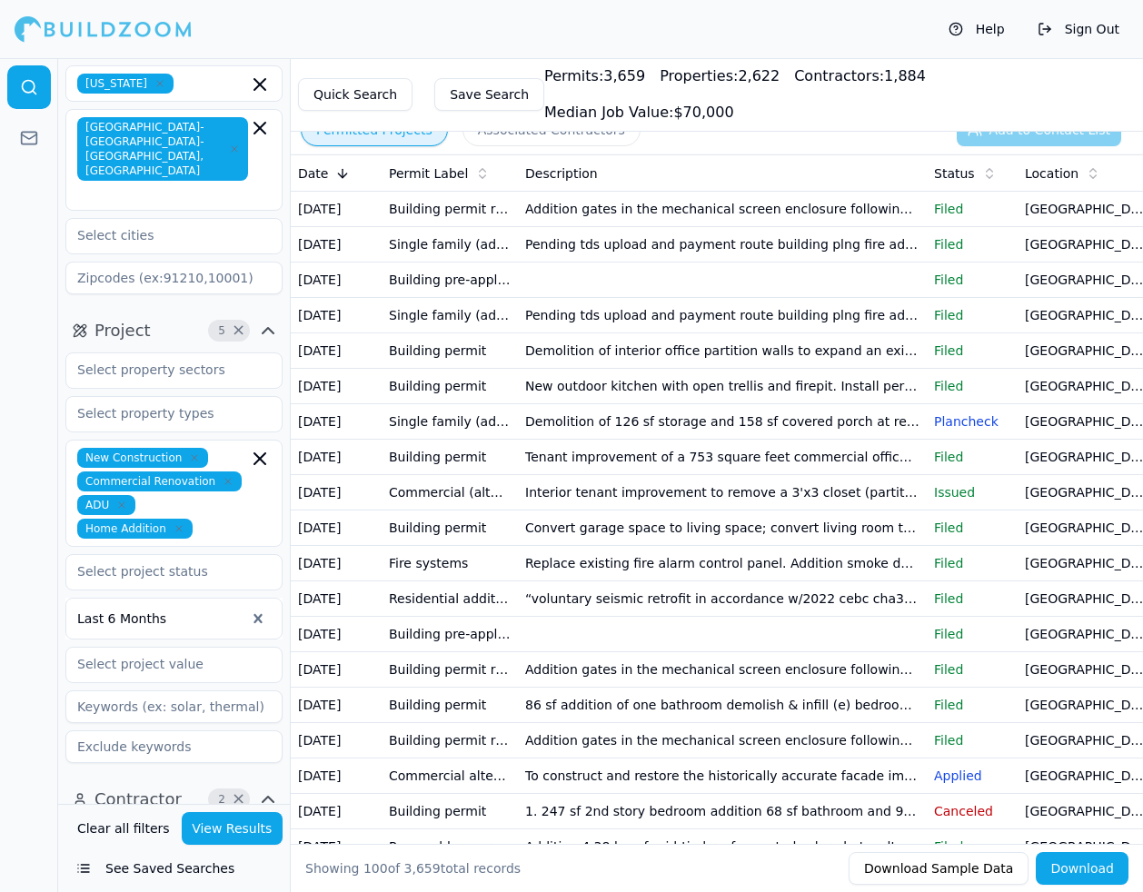
scroll to position [0, 0]
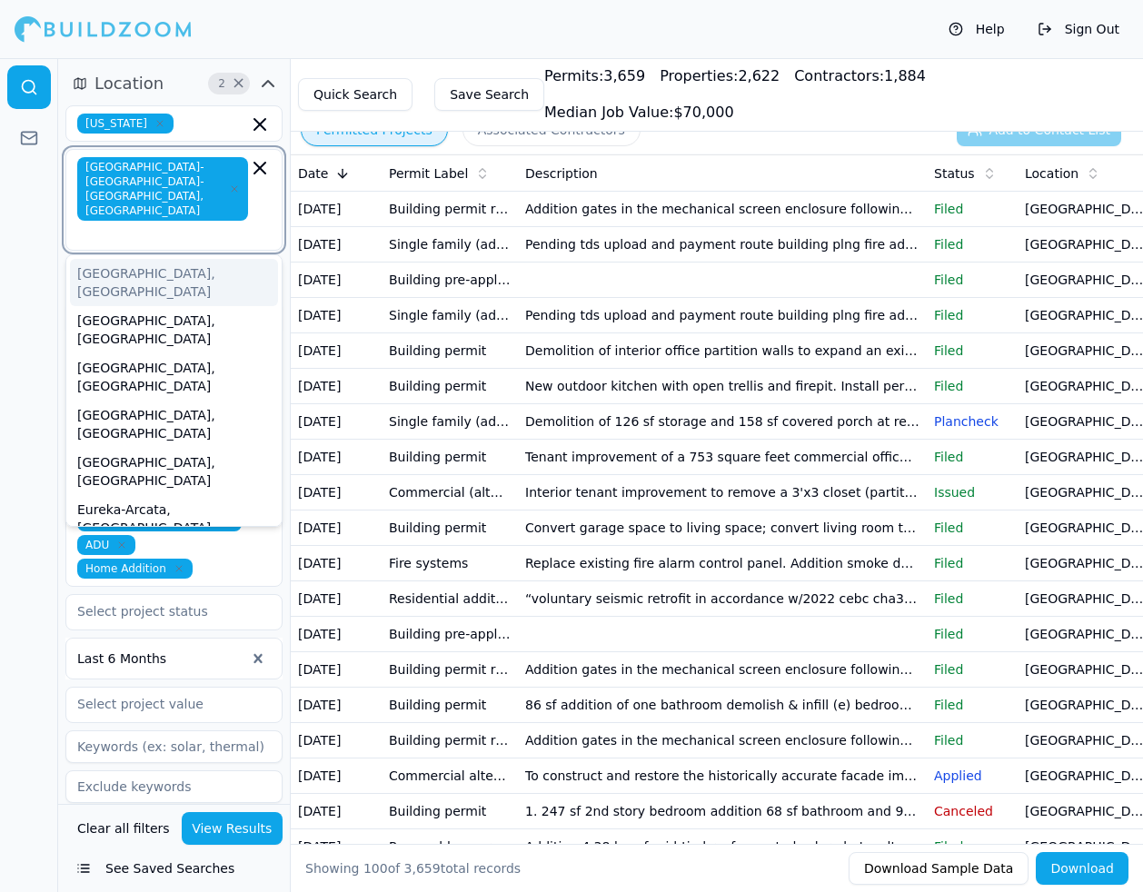
click at [123, 224] on input "text" at bounding box center [164, 233] width 167 height 18
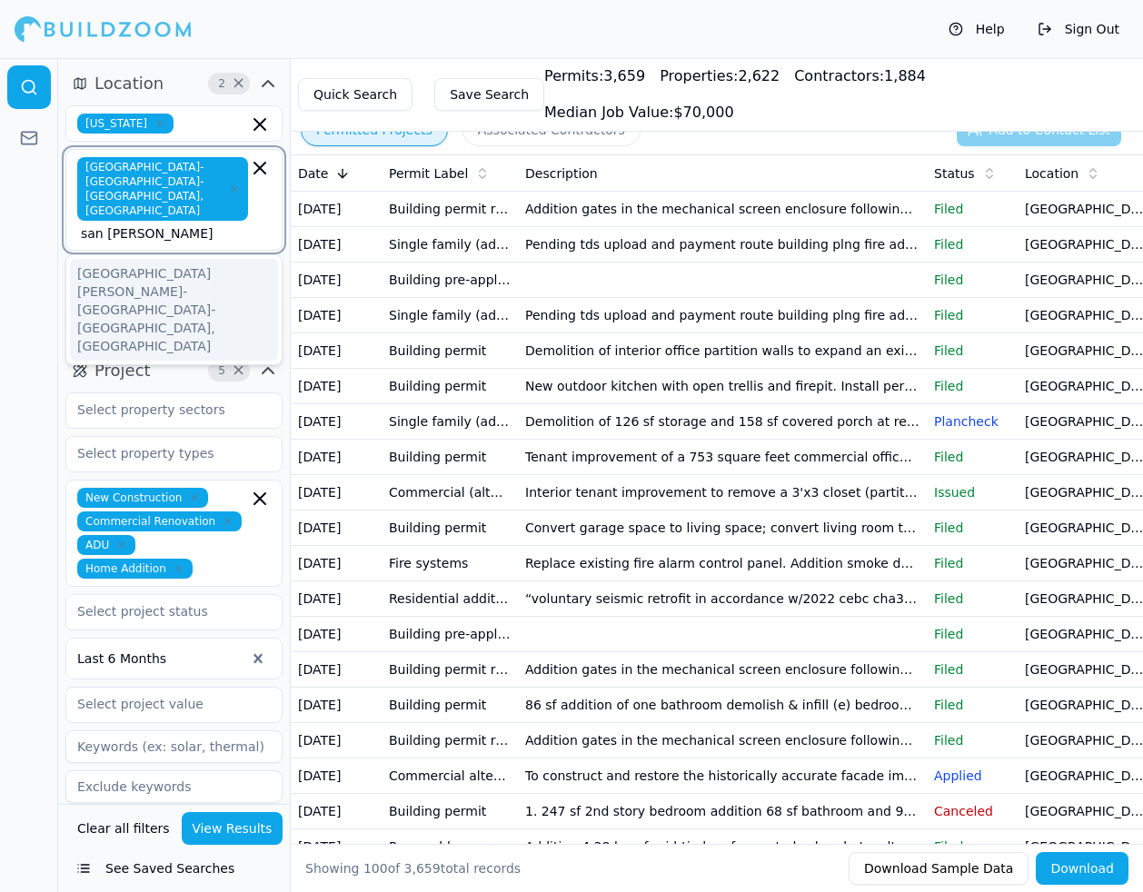
type input "san [PERSON_NAME]"
click at [142, 259] on div "[GEOGRAPHIC_DATA][PERSON_NAME]-[GEOGRAPHIC_DATA]-[GEOGRAPHIC_DATA], [GEOGRAPHIC…" at bounding box center [174, 310] width 208 height 102
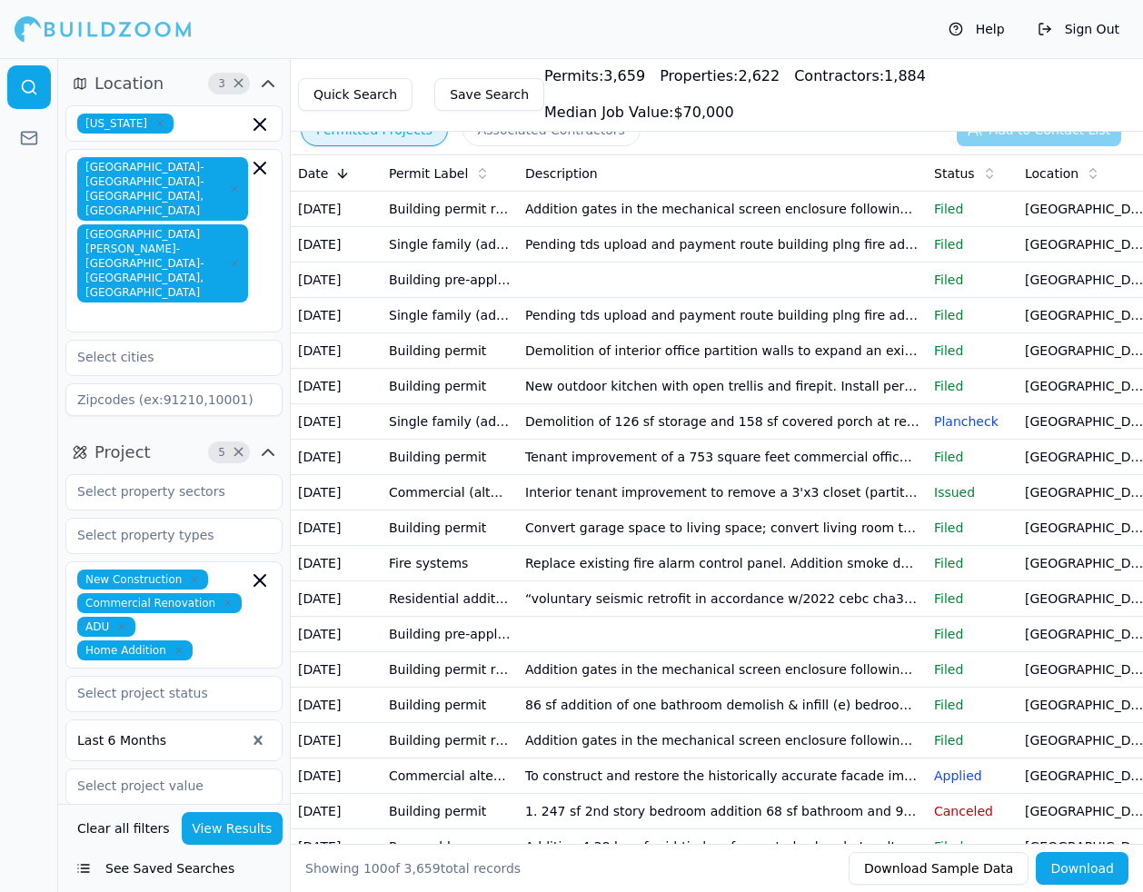
click at [232, 832] on button "View Results" at bounding box center [233, 828] width 102 height 33
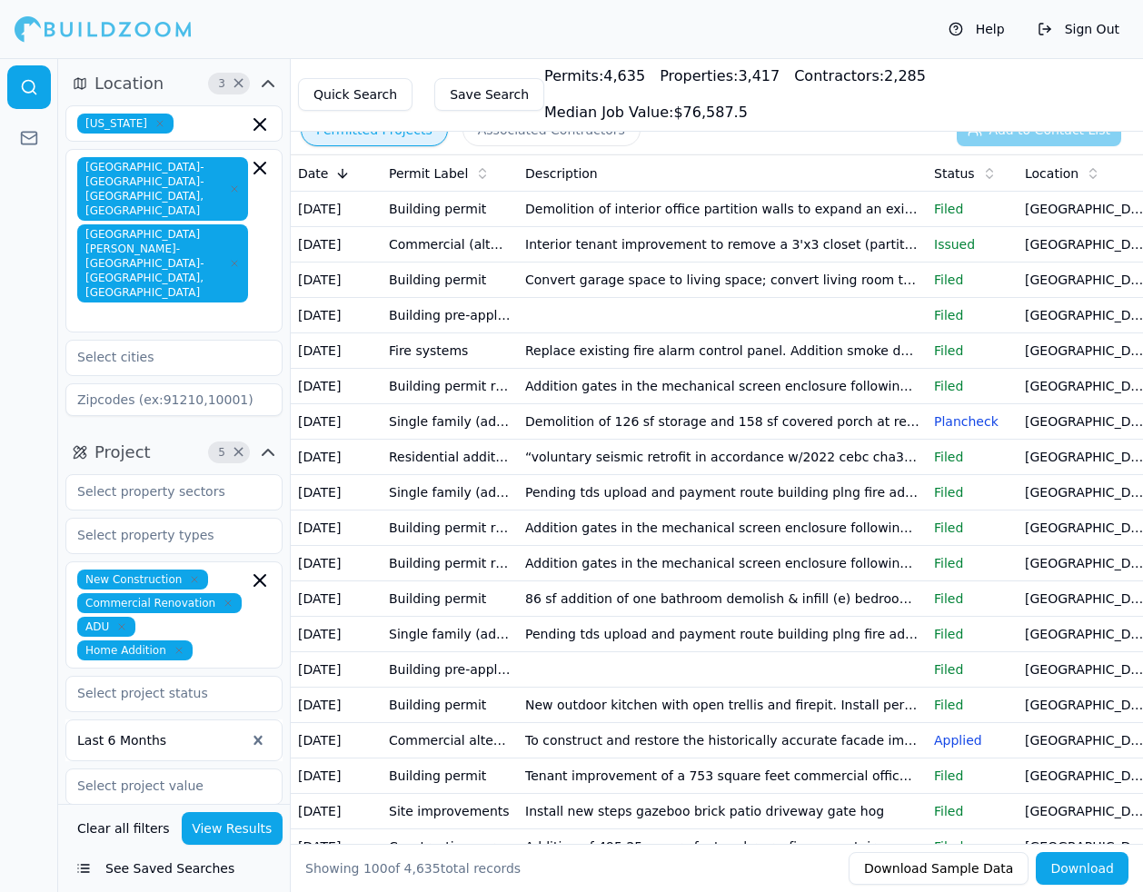
click at [456, 85] on button "Save Search" at bounding box center [489, 94] width 110 height 33
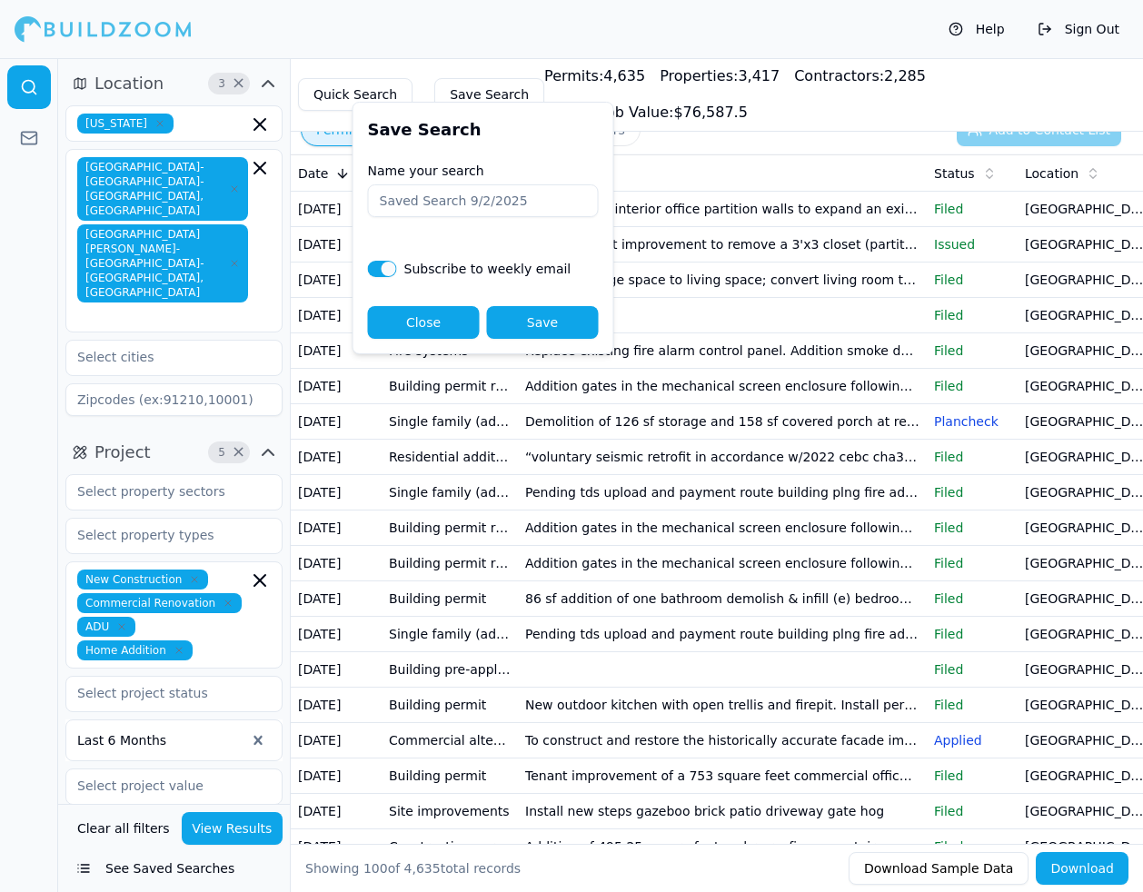
click at [545, 323] on button "Save" at bounding box center [543, 322] width 112 height 33
type input "New Projects [DATE]"
click at [550, 322] on button "Save" at bounding box center [543, 322] width 112 height 33
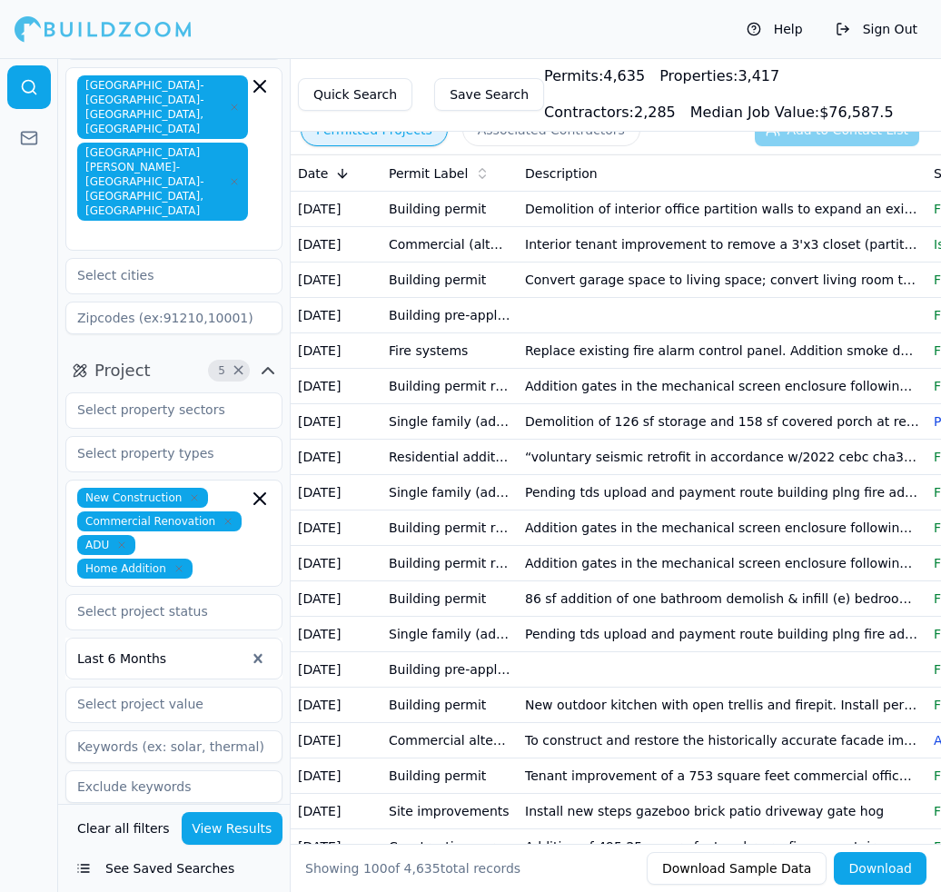
scroll to position [98, 0]
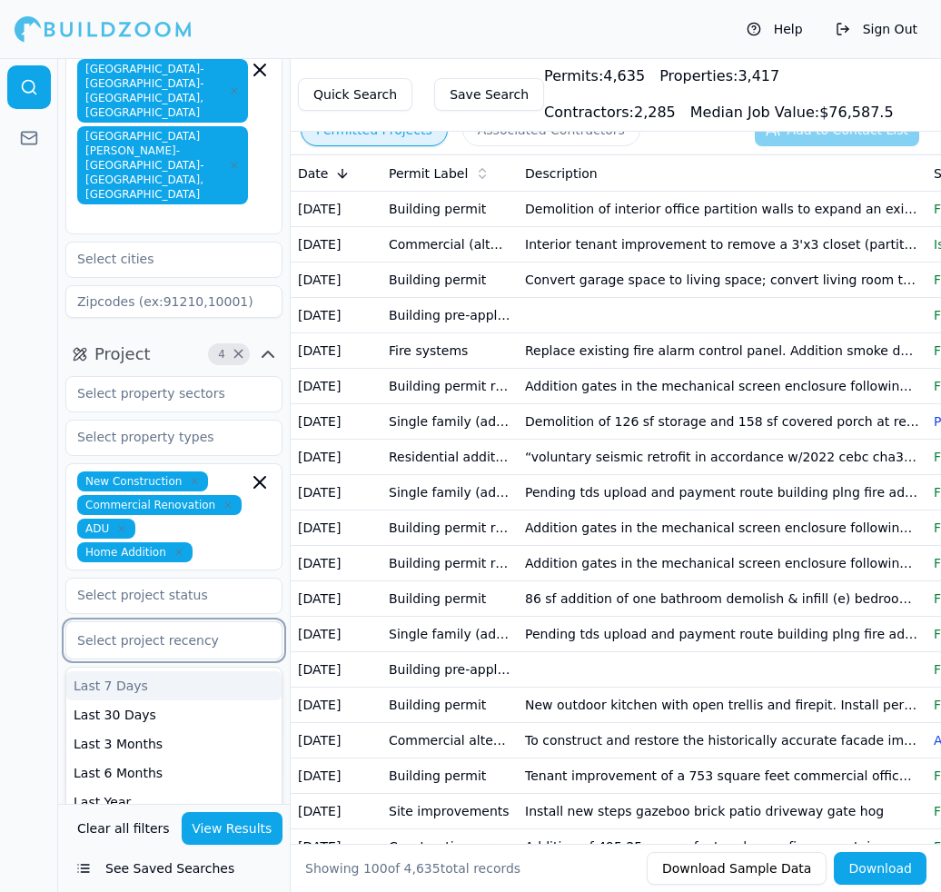
click at [195, 630] on div "Select project recency" at bounding box center [174, 641] width 194 height 22
click at [138, 730] on div "Last 3 Months" at bounding box center [173, 744] width 215 height 29
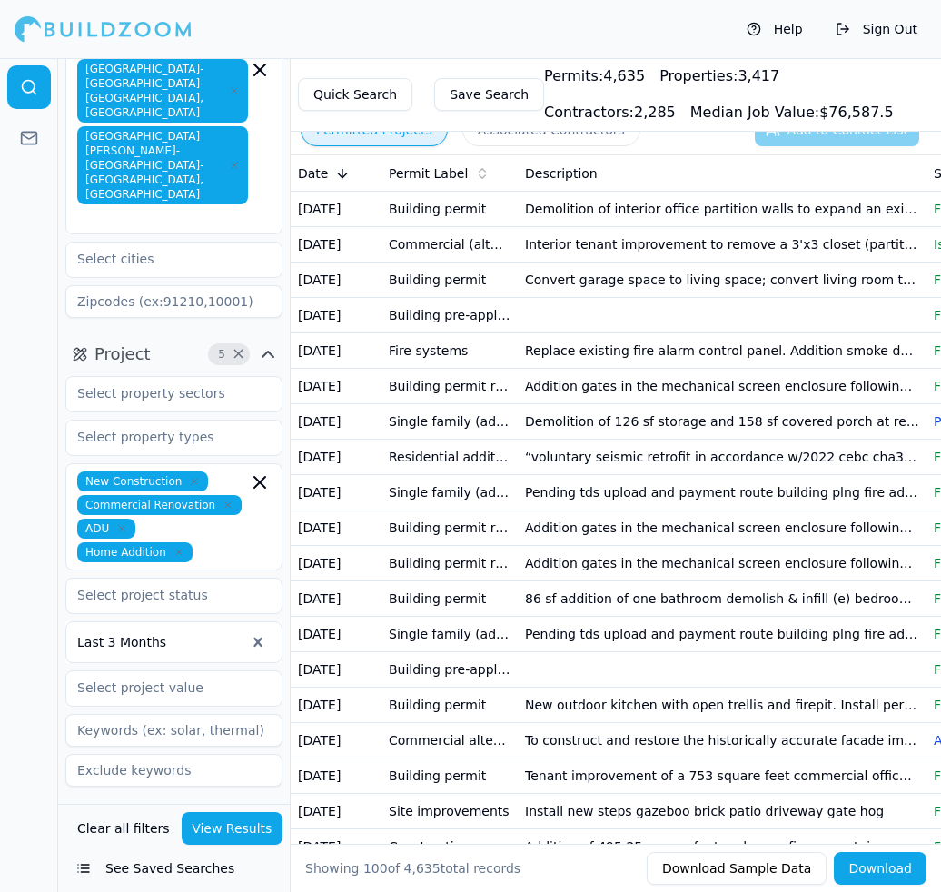
click at [212, 829] on button "View Results" at bounding box center [233, 828] width 102 height 33
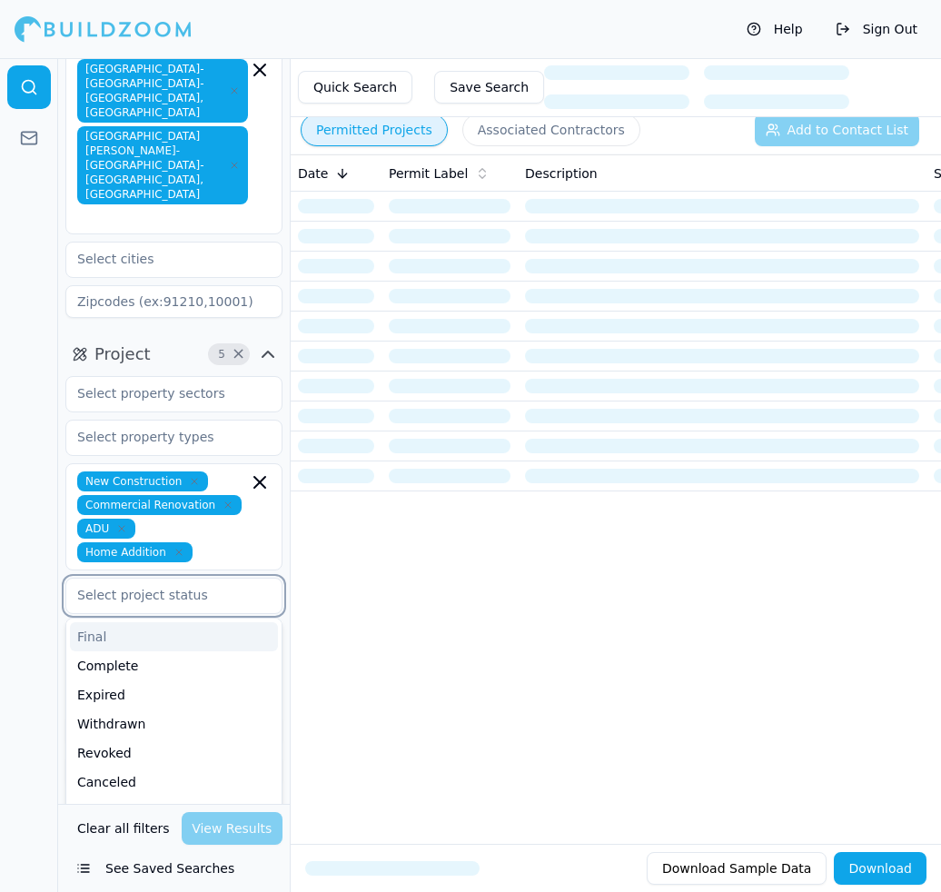
click at [179, 579] on input "text" at bounding box center [162, 595] width 193 height 33
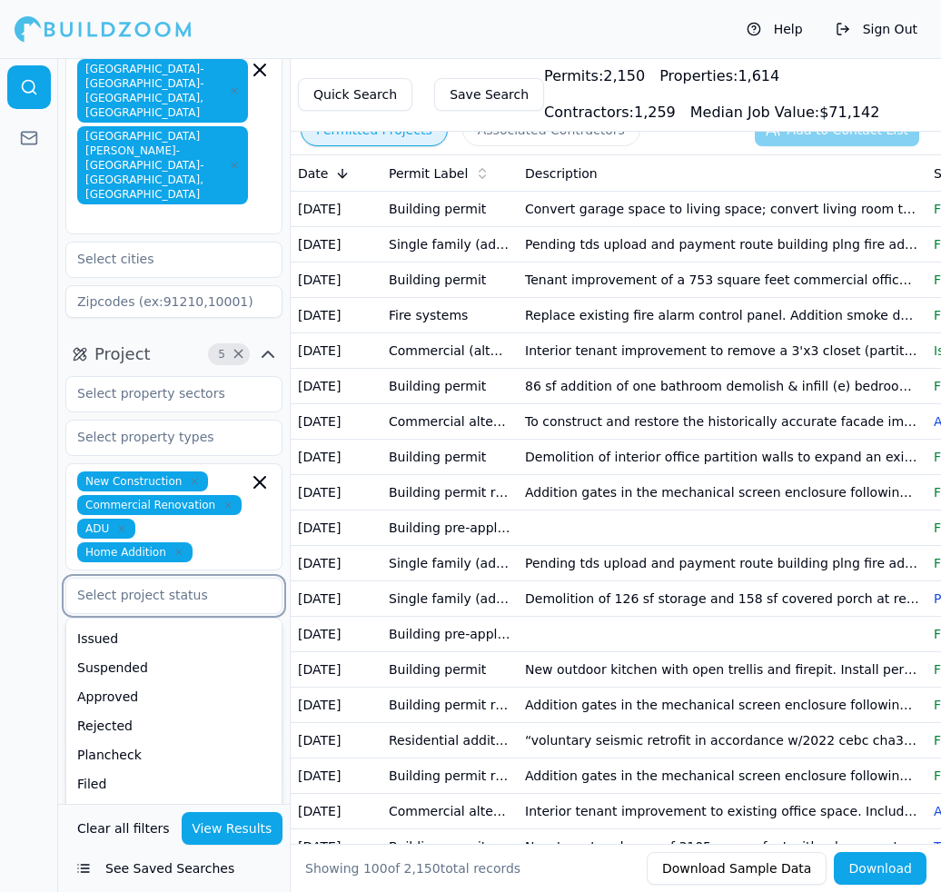
scroll to position [116, 0]
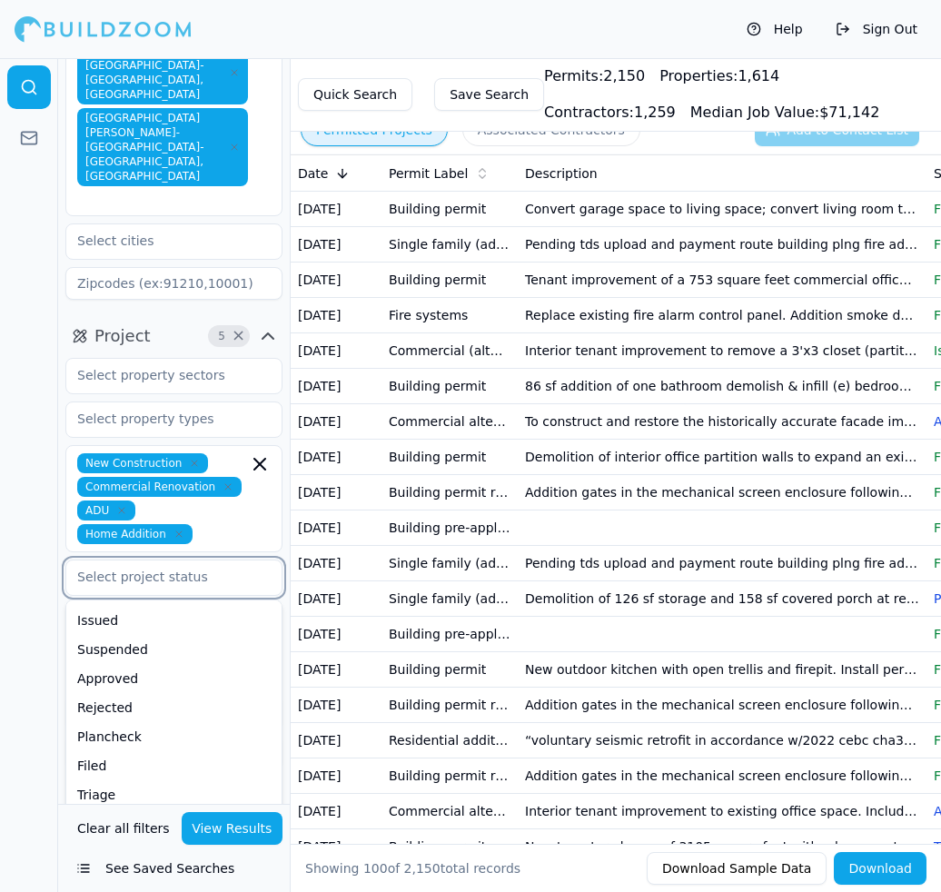
click at [127, 810] on div "Applied" at bounding box center [174, 824] width 208 height 29
click at [119, 810] on div "Triage" at bounding box center [174, 824] width 208 height 29
click at [119, 810] on div "Filed" at bounding box center [174, 824] width 208 height 29
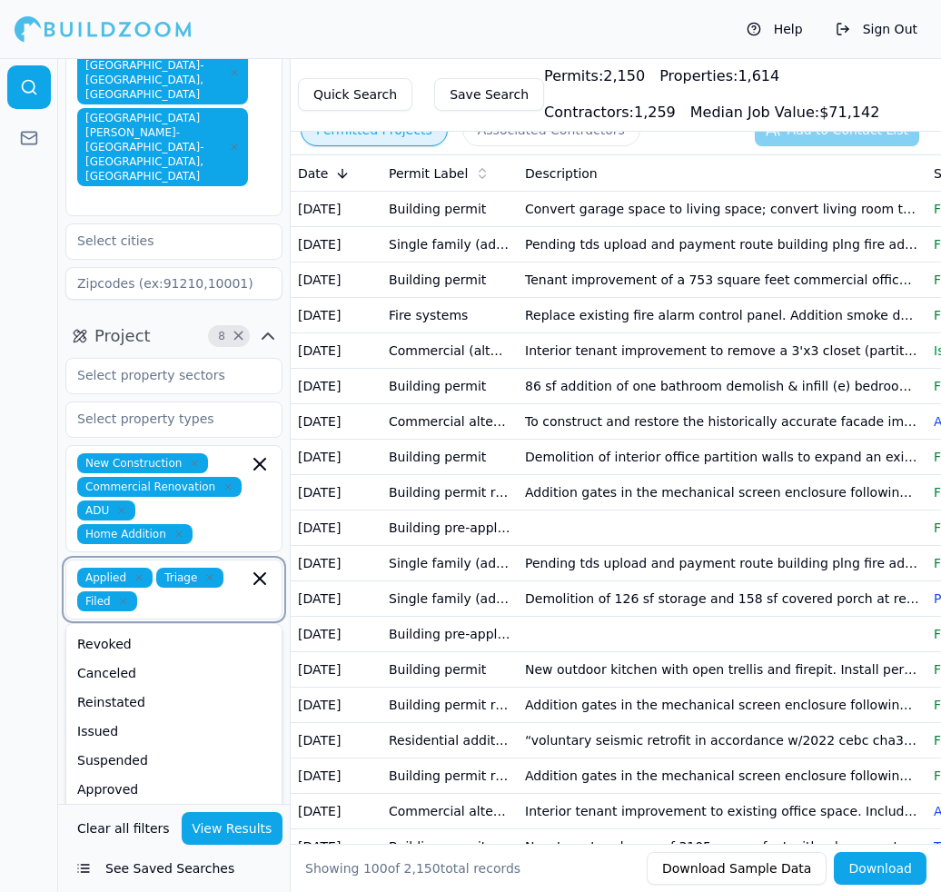
click at [116, 833] on div "Plancheck" at bounding box center [174, 847] width 208 height 29
click at [209, 833] on button "View Results" at bounding box center [233, 828] width 102 height 33
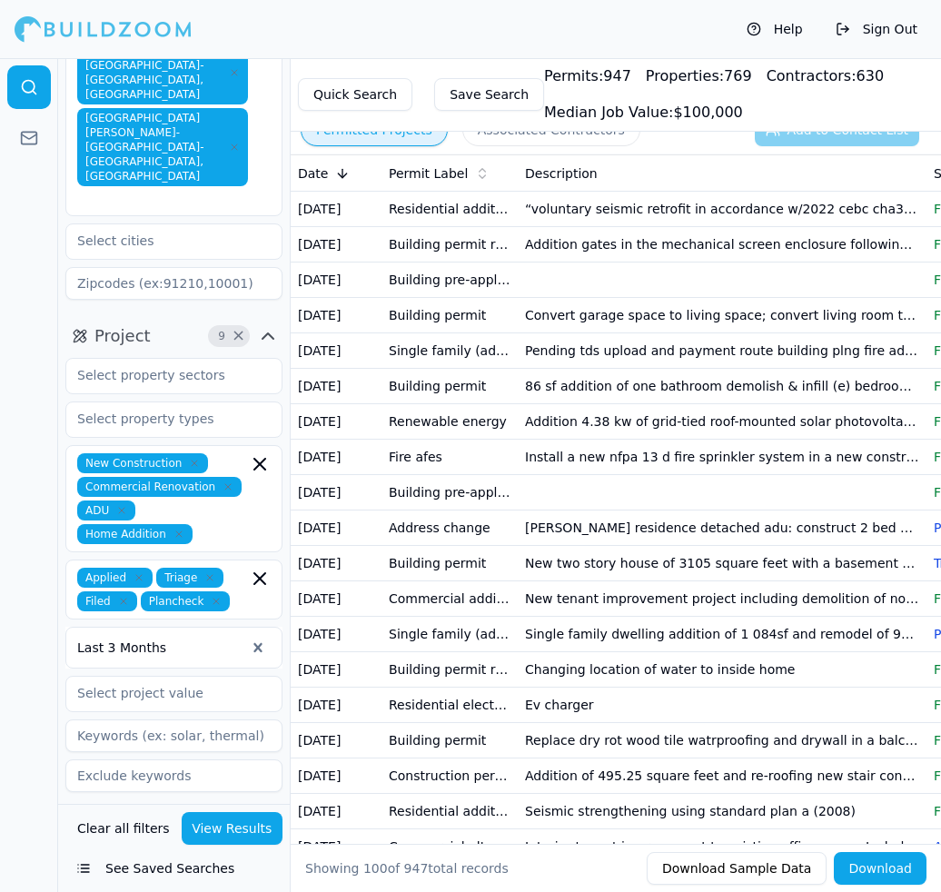
scroll to position [363, 0]
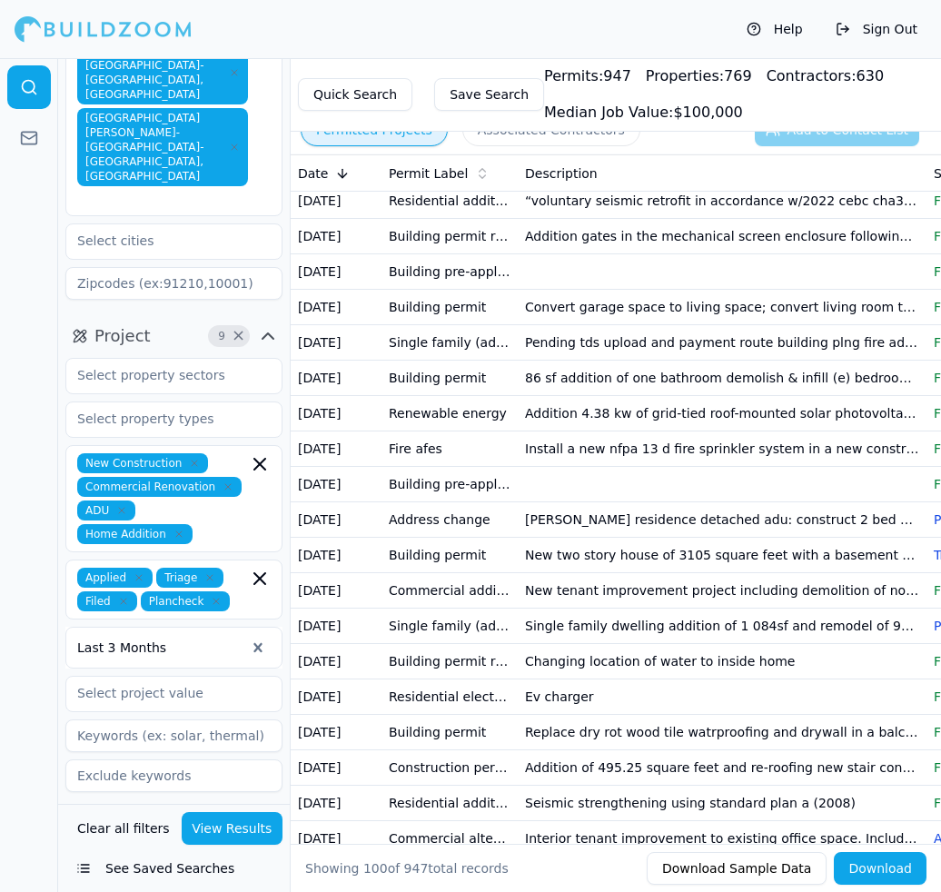
click at [579, 325] on td "Convert garage space to living space; convert living room to primary bedroom wa…" at bounding box center [722, 307] width 409 height 35
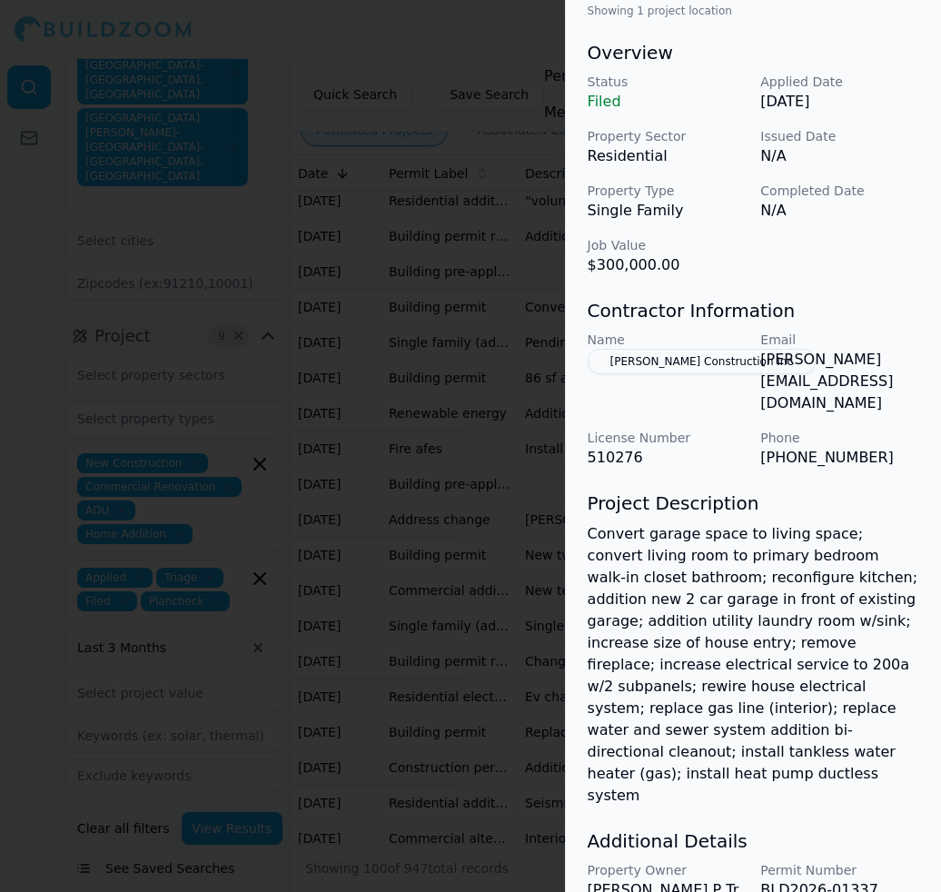
scroll to position [595, 0]
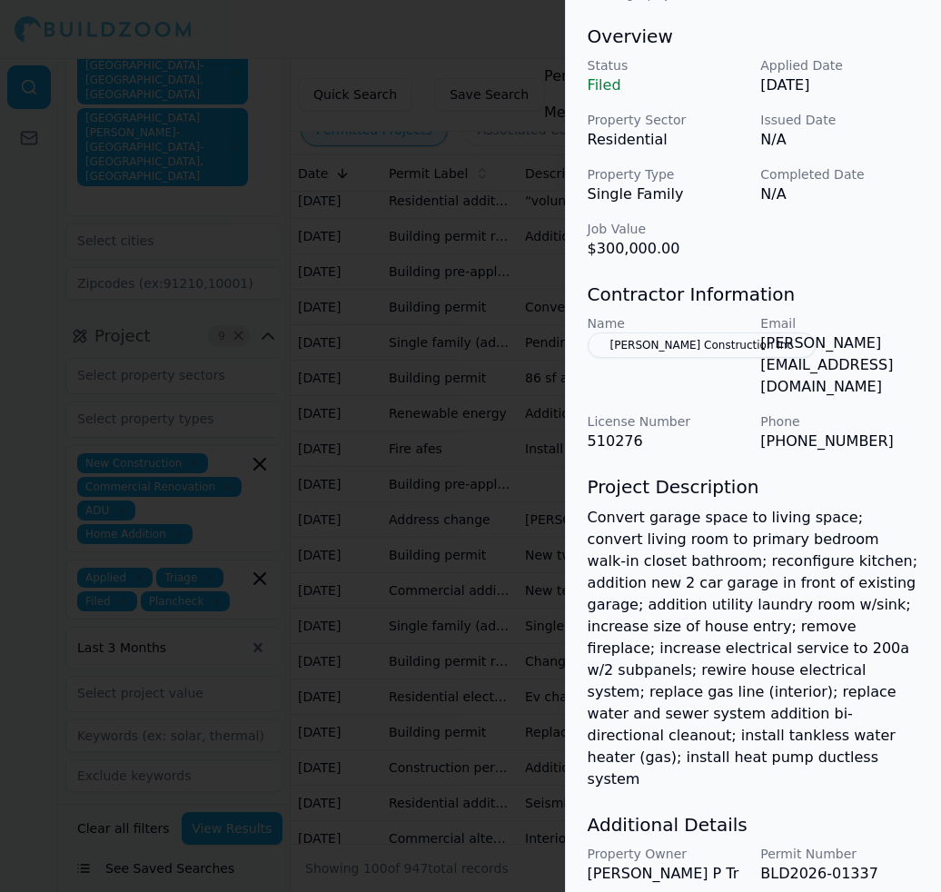
click at [502, 291] on div at bounding box center [470, 446] width 941 height 892
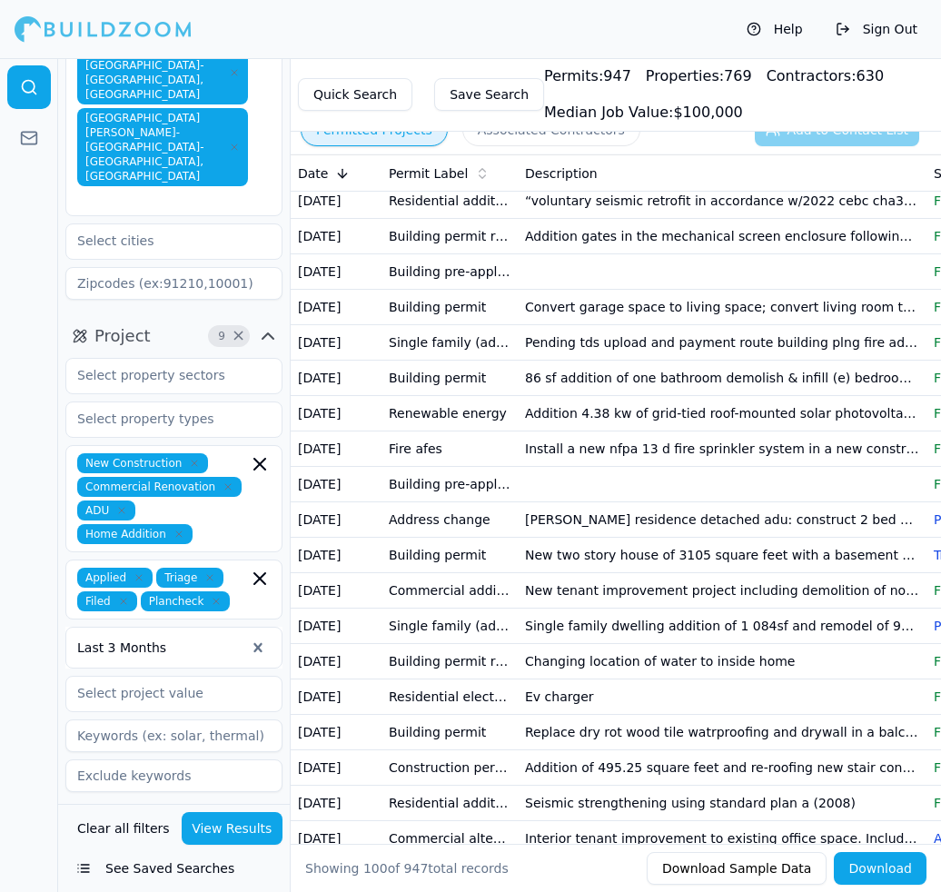
scroll to position [0, 0]
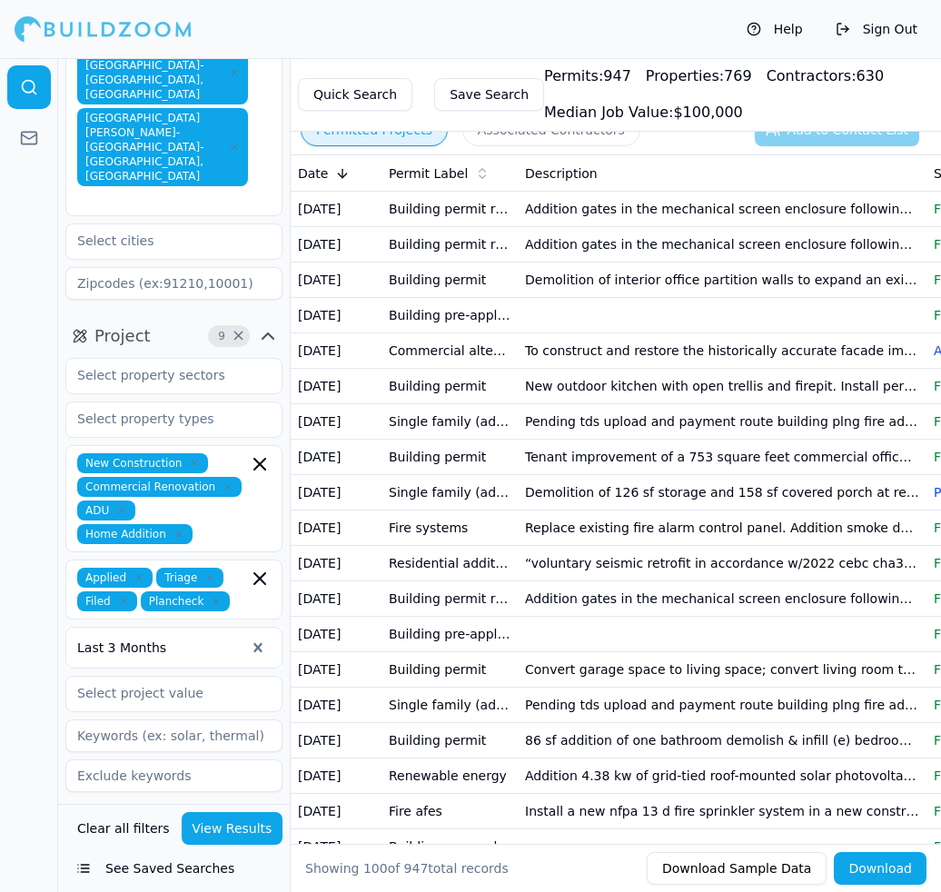
click at [552, 134] on button "Associated Contractors" at bounding box center [552, 130] width 178 height 33
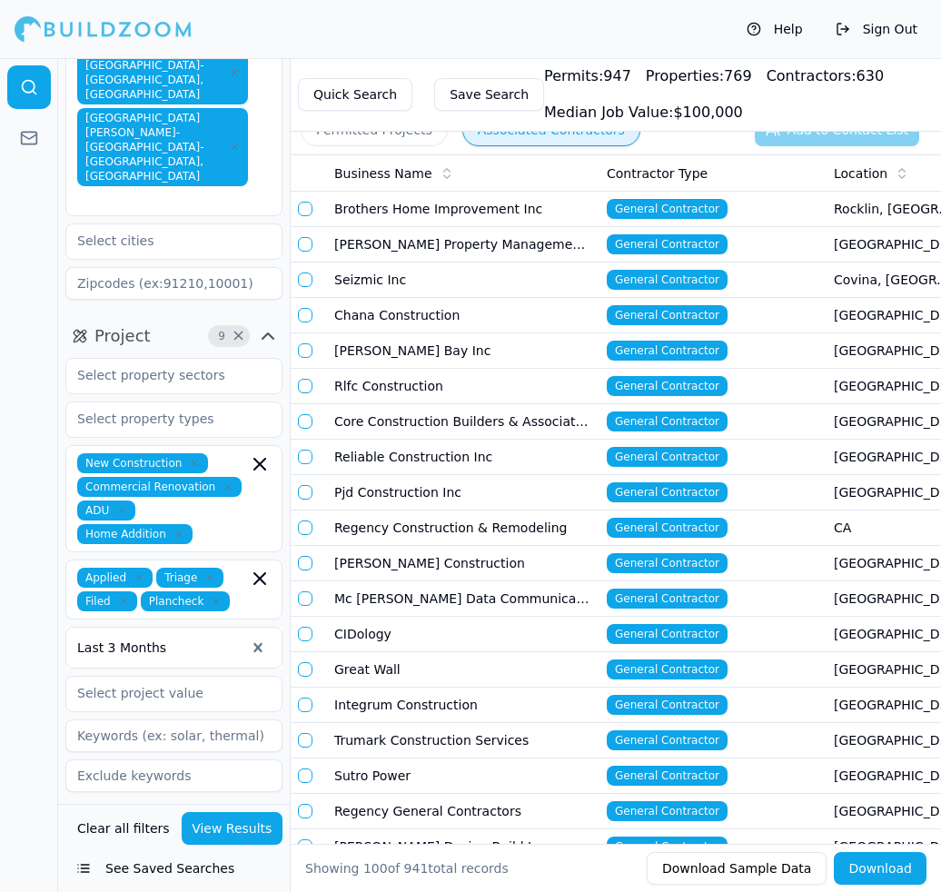
click at [549, 215] on td "Brothers Home Improvement Inc" at bounding box center [463, 209] width 273 height 35
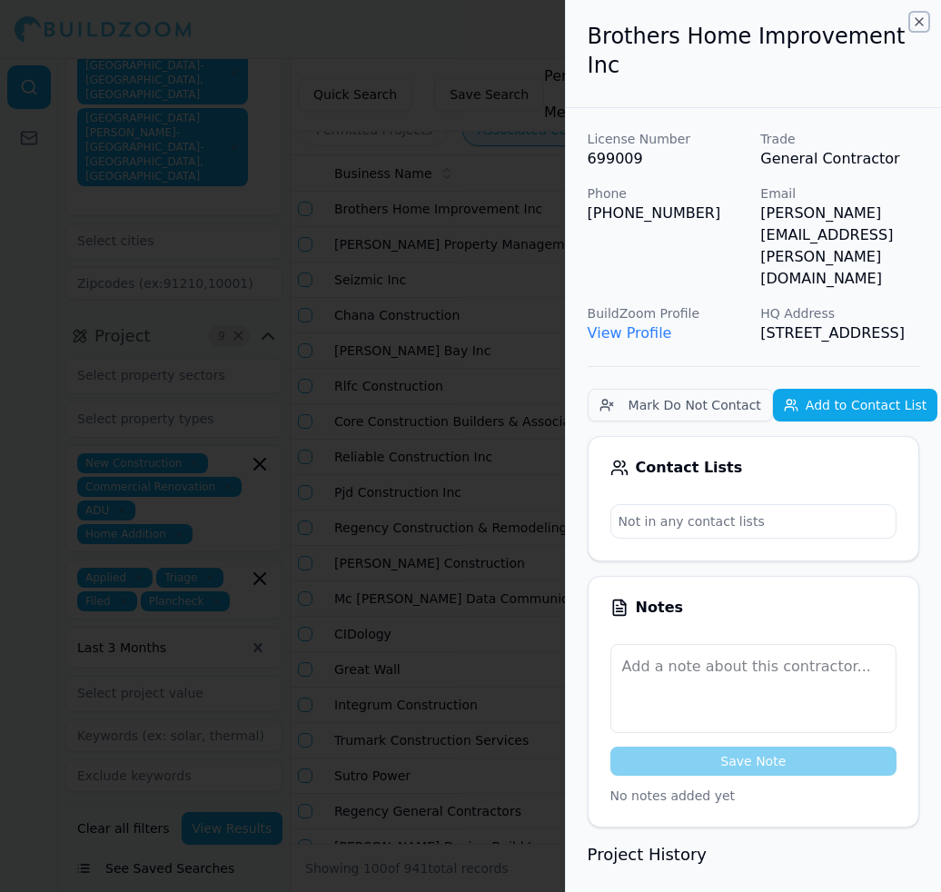
click at [919, 19] on icon "button" at bounding box center [919, 22] width 15 height 15
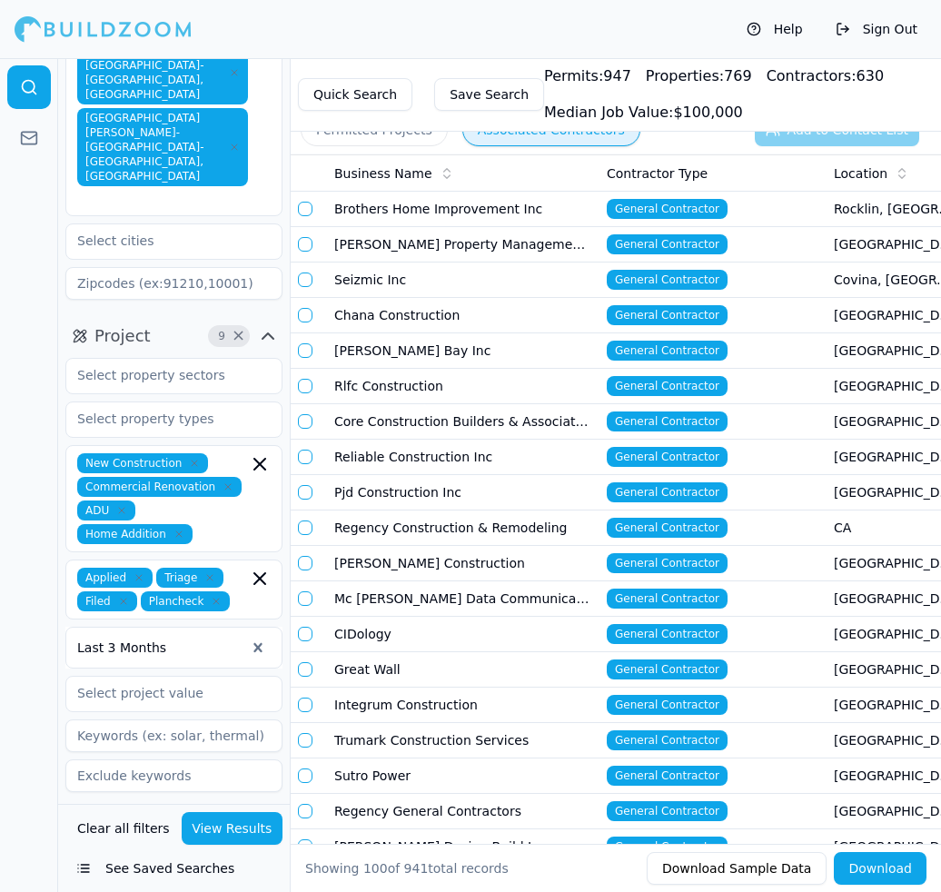
click at [417, 145] on button "Permitted Projects" at bounding box center [374, 130] width 147 height 33
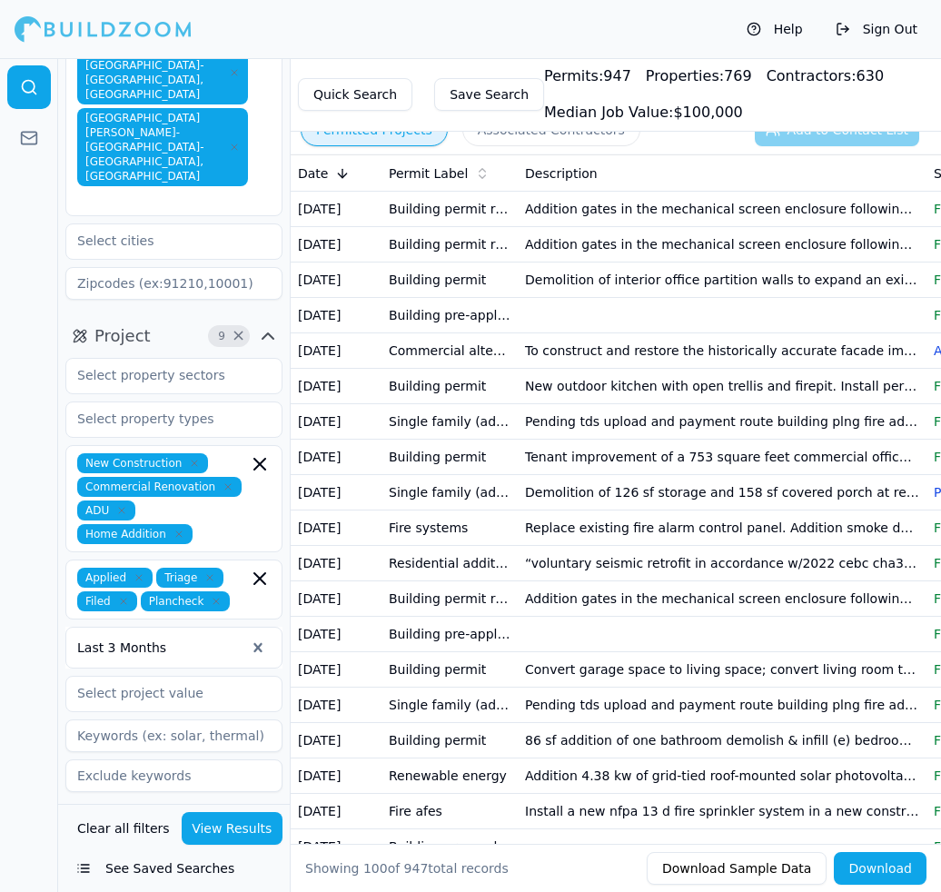
click at [532, 142] on button "Associated Contractors" at bounding box center [552, 130] width 178 height 33
